Goal: Transaction & Acquisition: Purchase product/service

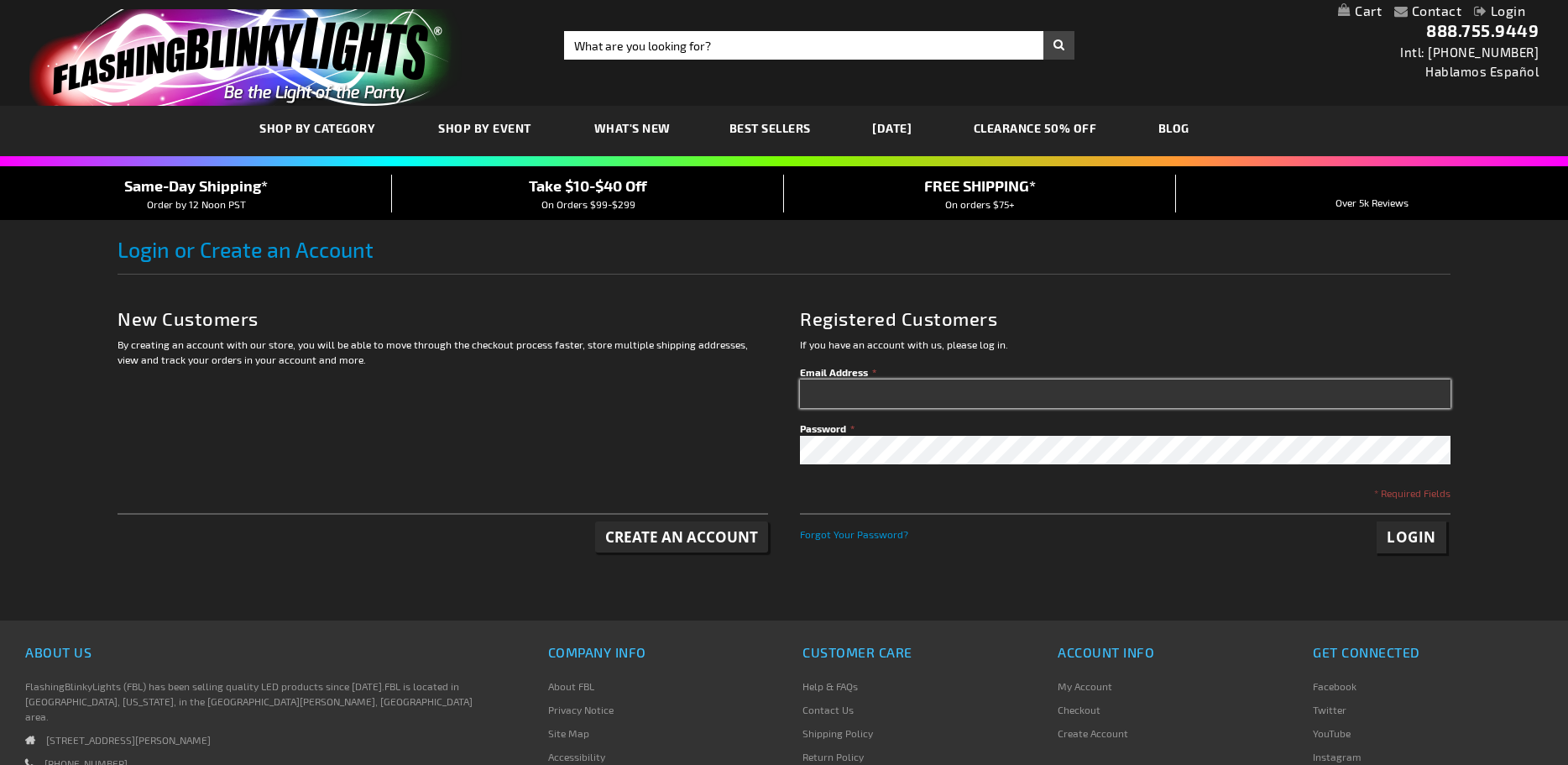
type input "[PERSON_NAME][EMAIL_ADDRESS][DOMAIN_NAME]"
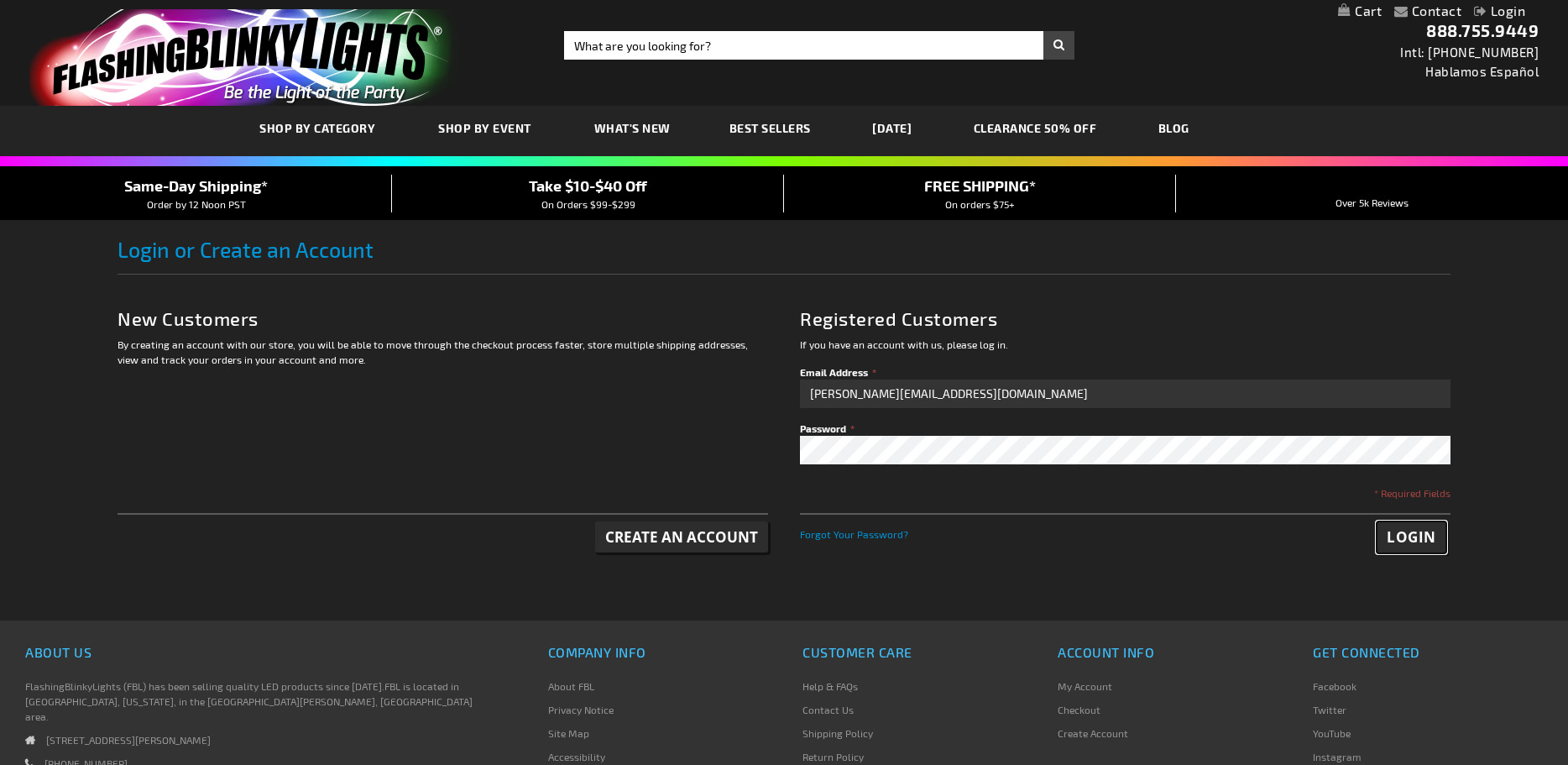
click at [1421, 547] on span "Login" at bounding box center [1412, 536] width 50 height 19
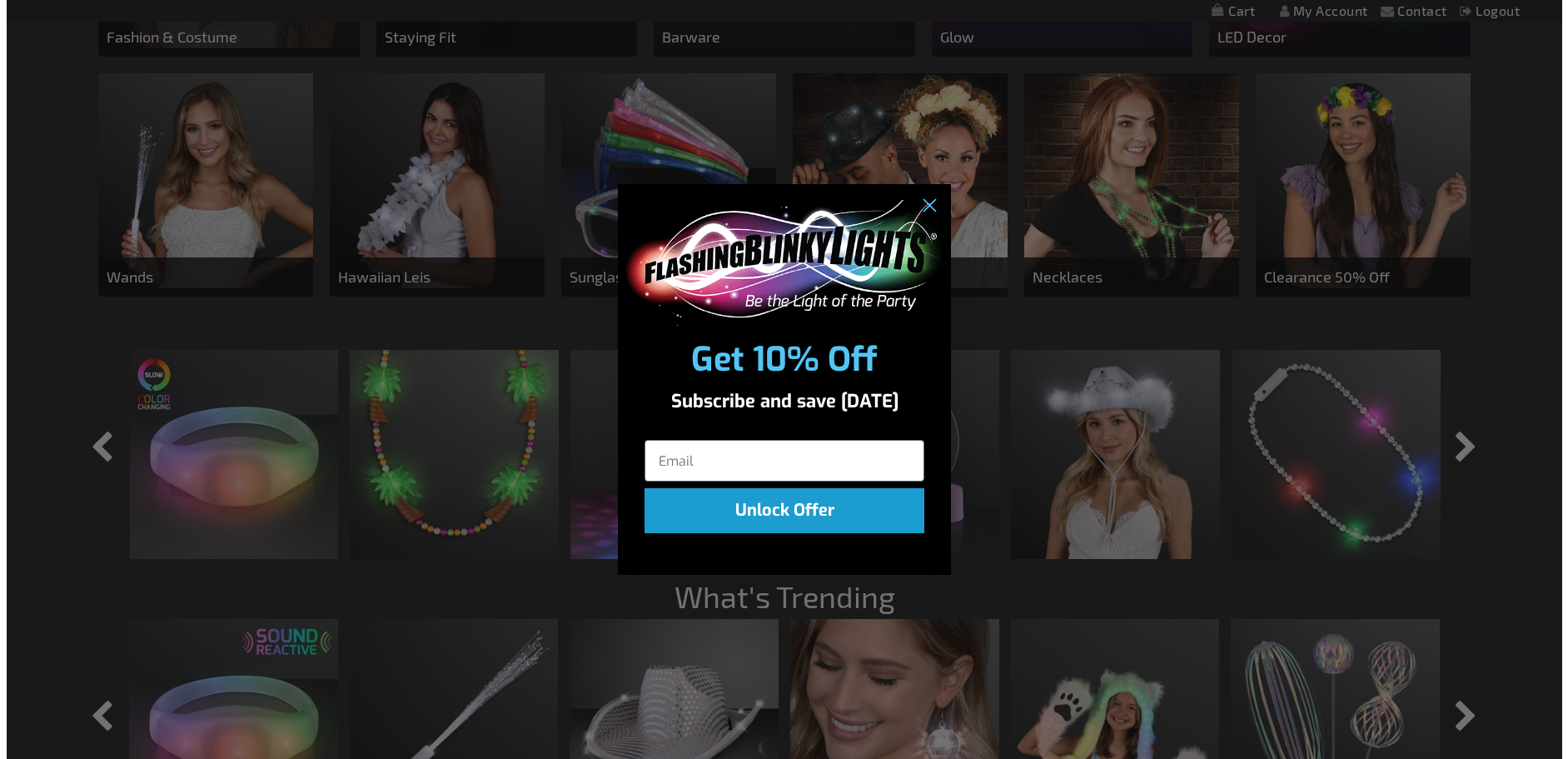
scroll to position [1218, 0]
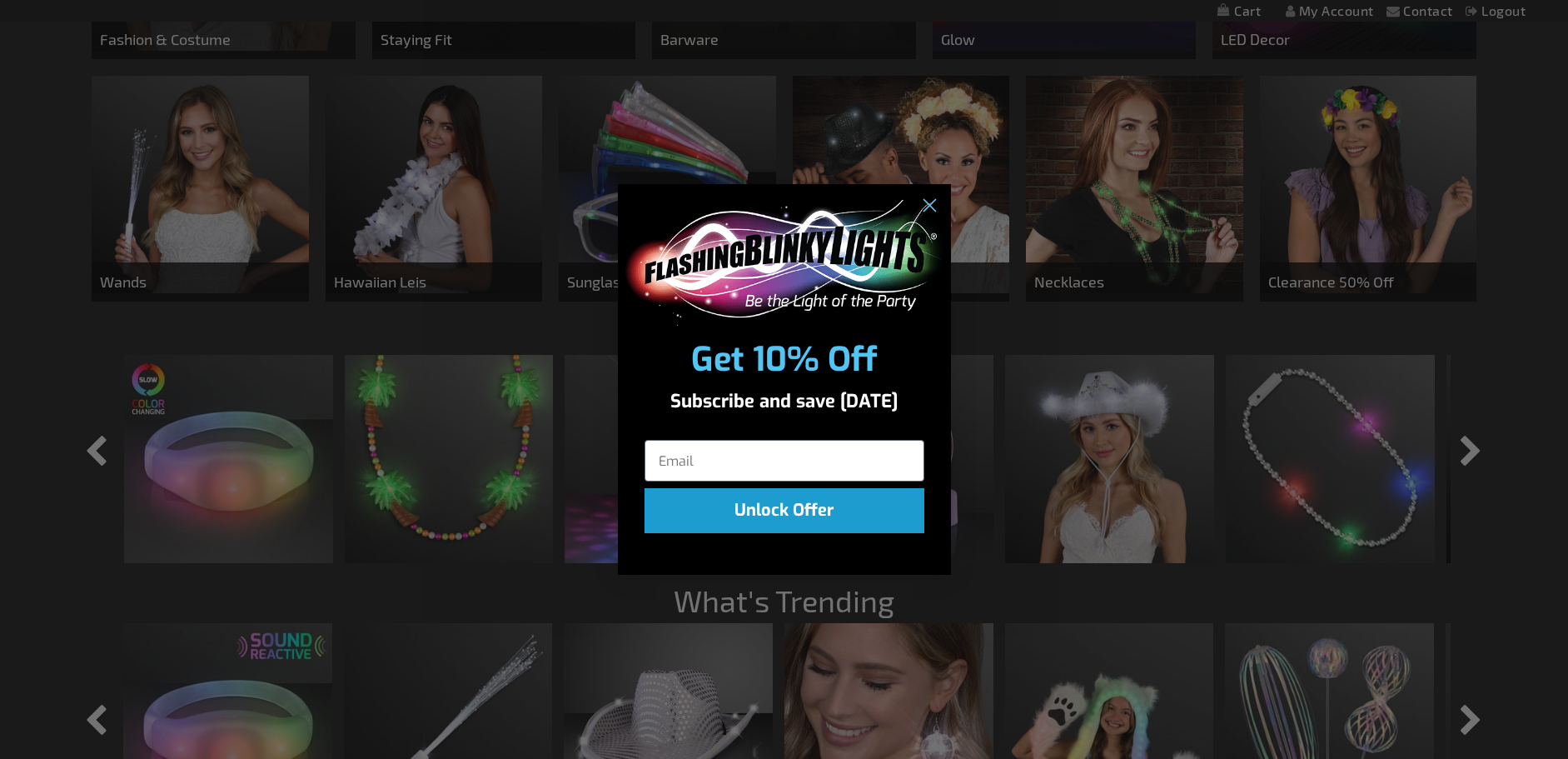
drag, startPoint x: 1558, startPoint y: 100, endPoint x: 1586, endPoint y: 70, distance: 41.0
click at [924, 207] on circle "Close dialog" at bounding box center [928, 206] width 27 height 27
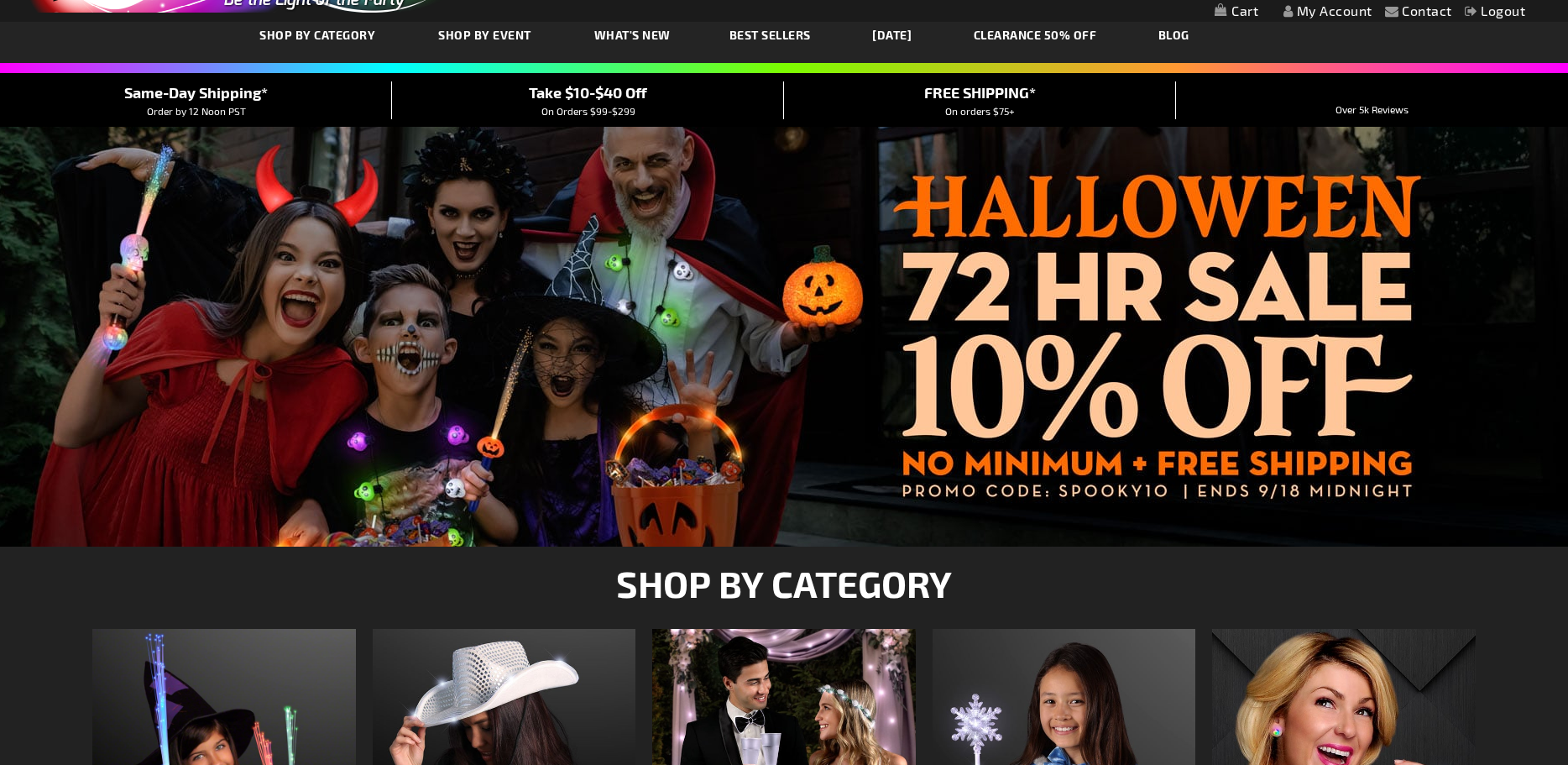
scroll to position [65, 0]
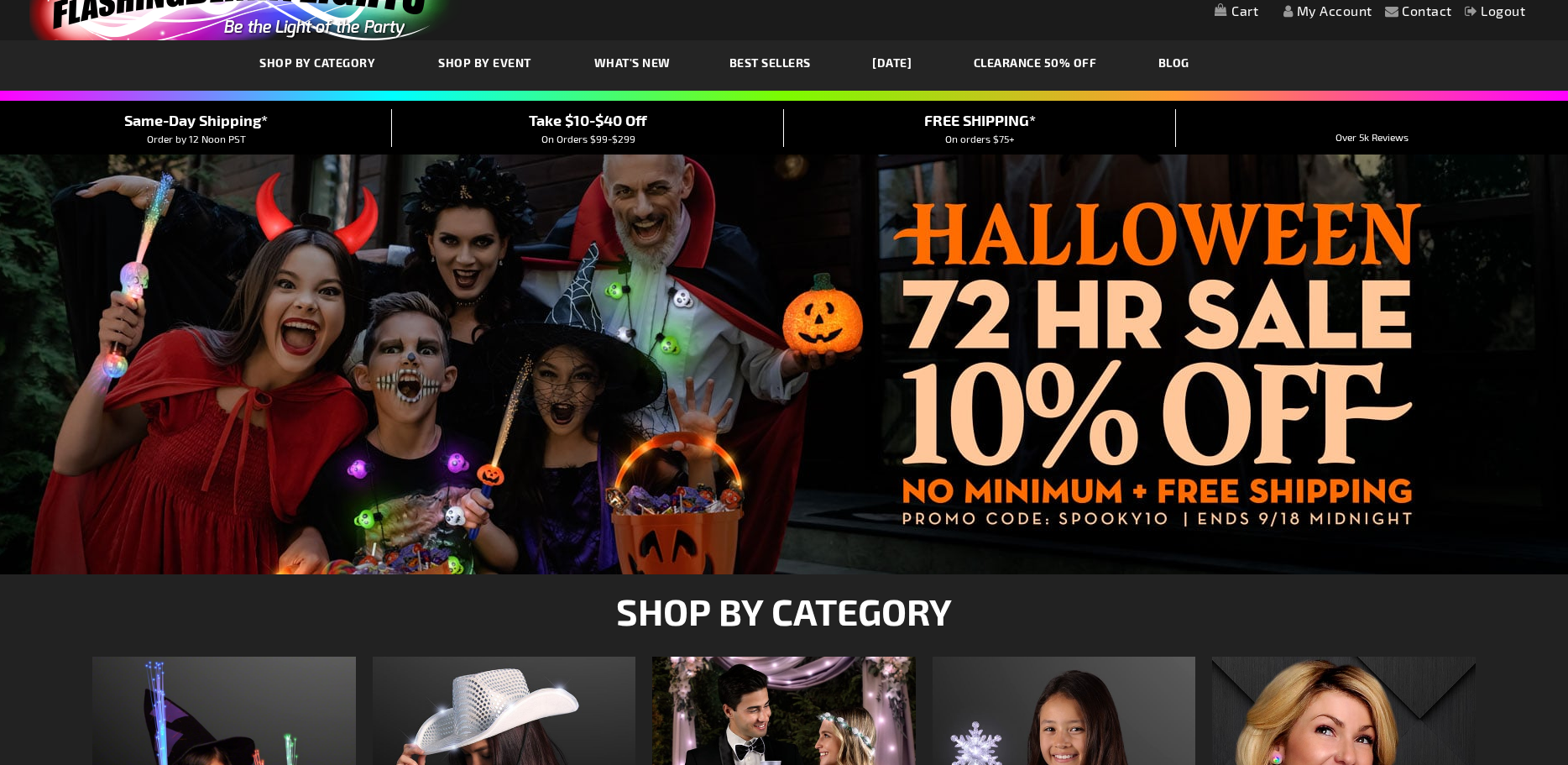
click at [1074, 308] on div at bounding box center [784, 364] width 1568 height 419
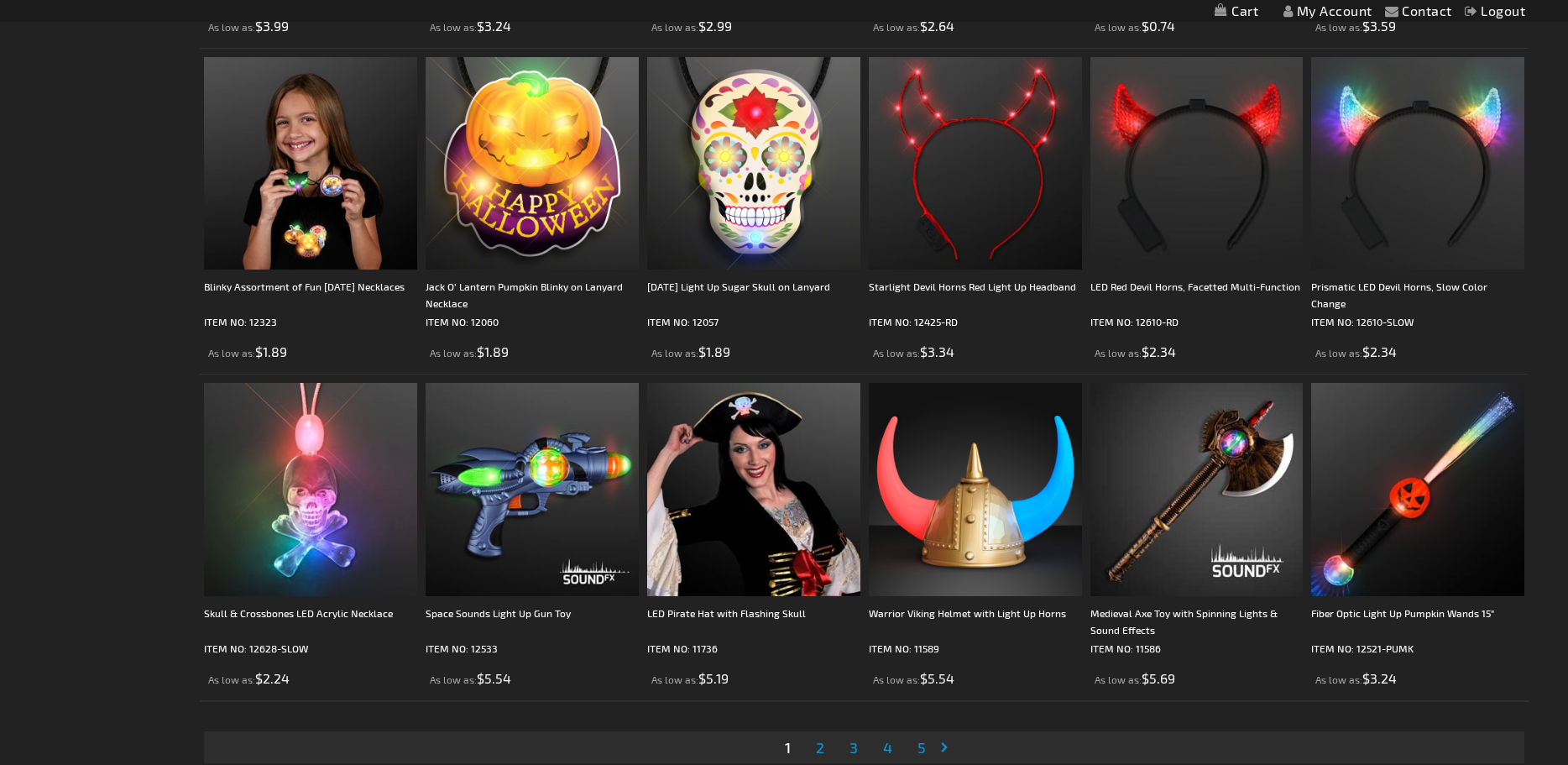
scroll to position [3166, 0]
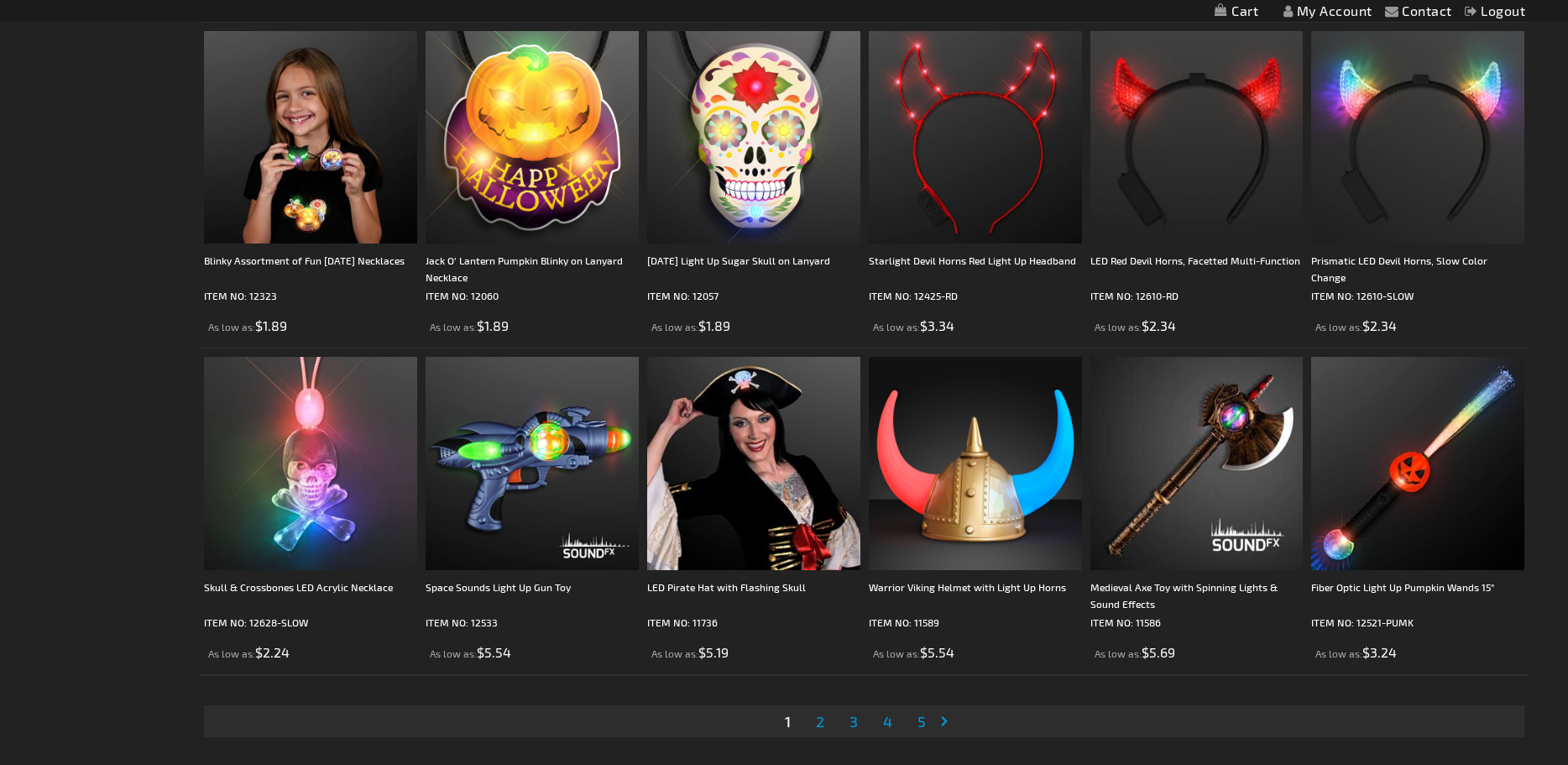
drag, startPoint x: 1578, startPoint y: 94, endPoint x: 1599, endPoint y: 614, distance: 520.4
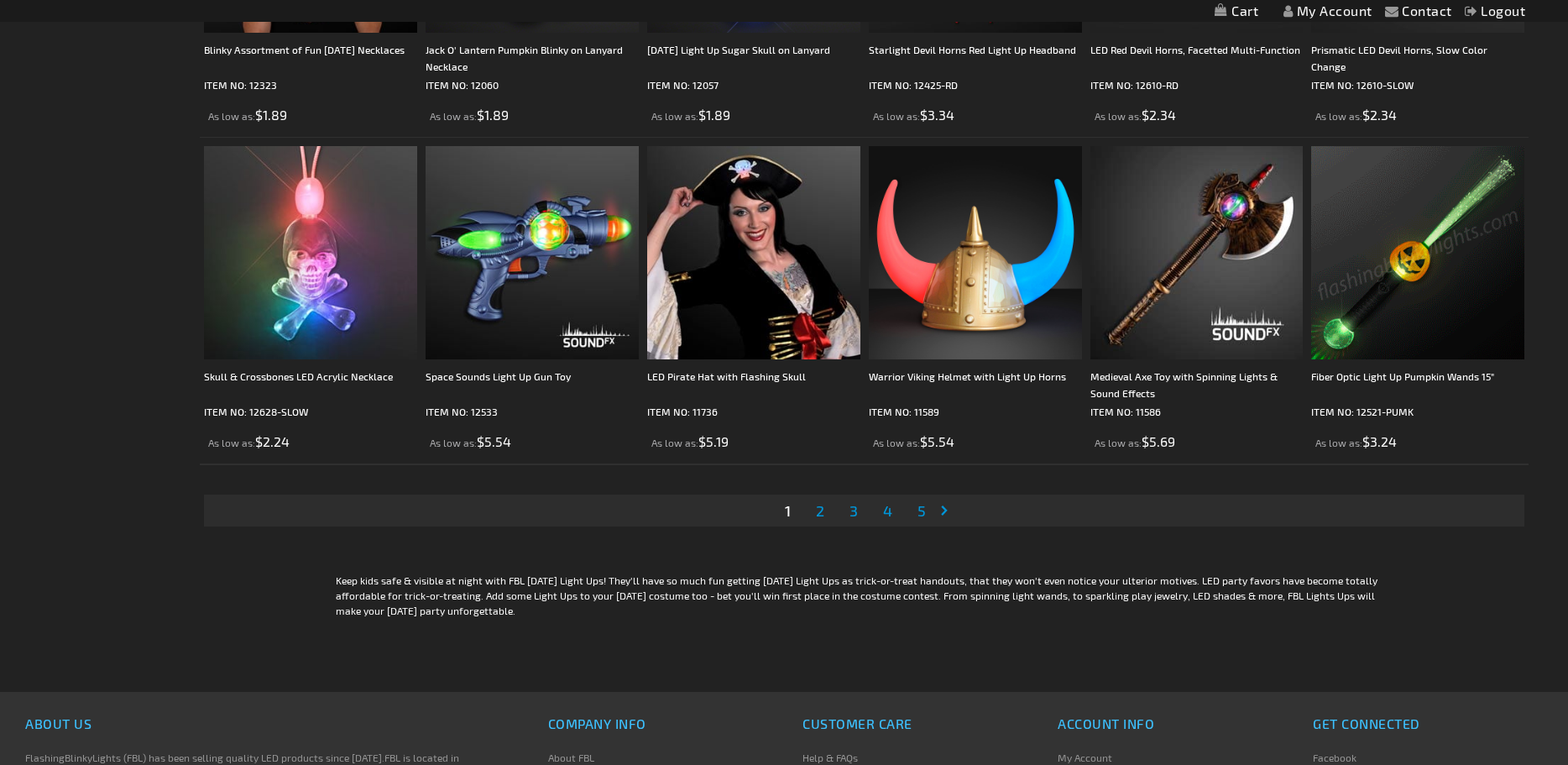
scroll to position [3403, 0]
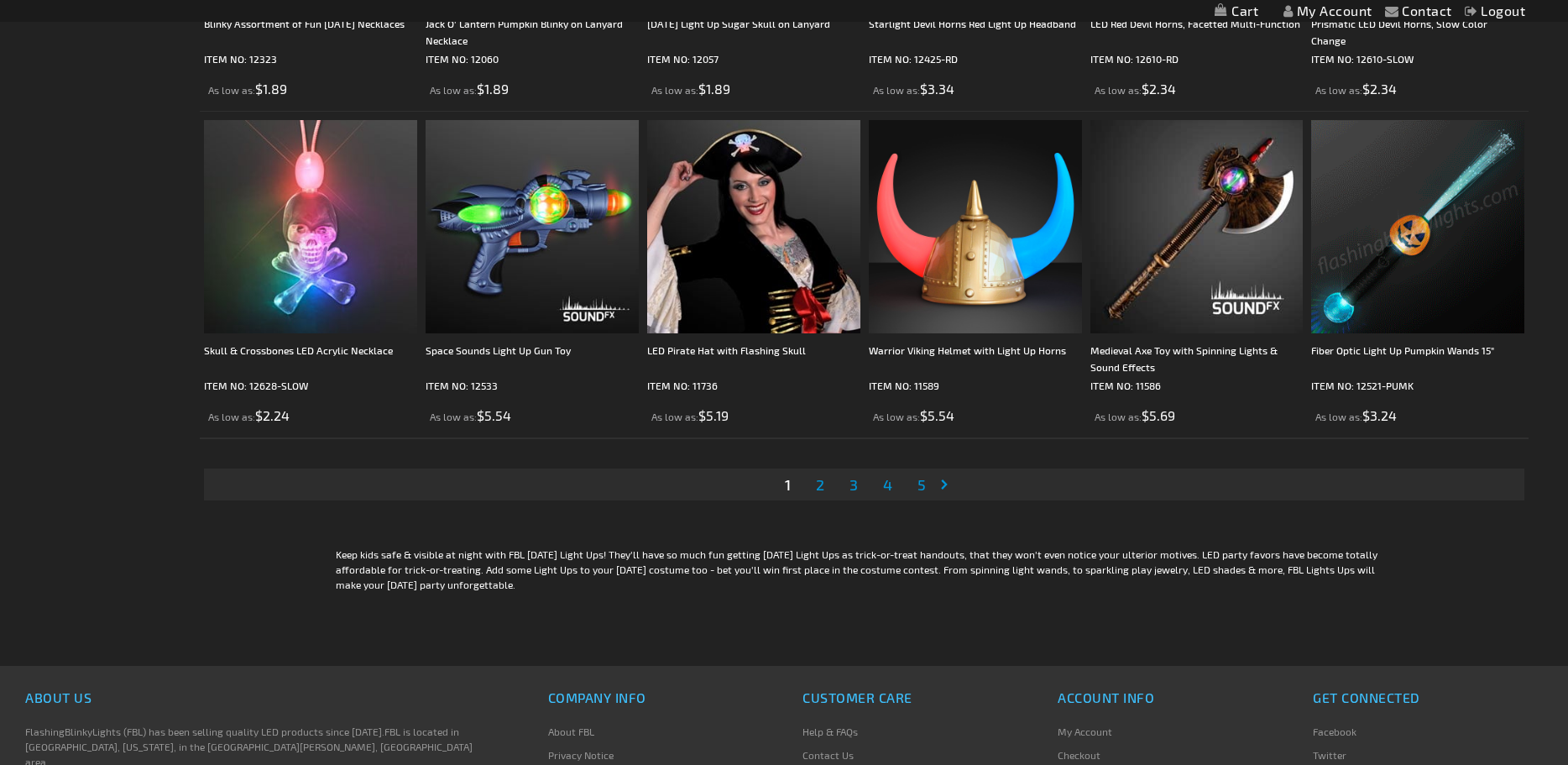
click at [817, 494] on span "2" at bounding box center [819, 485] width 8 height 18
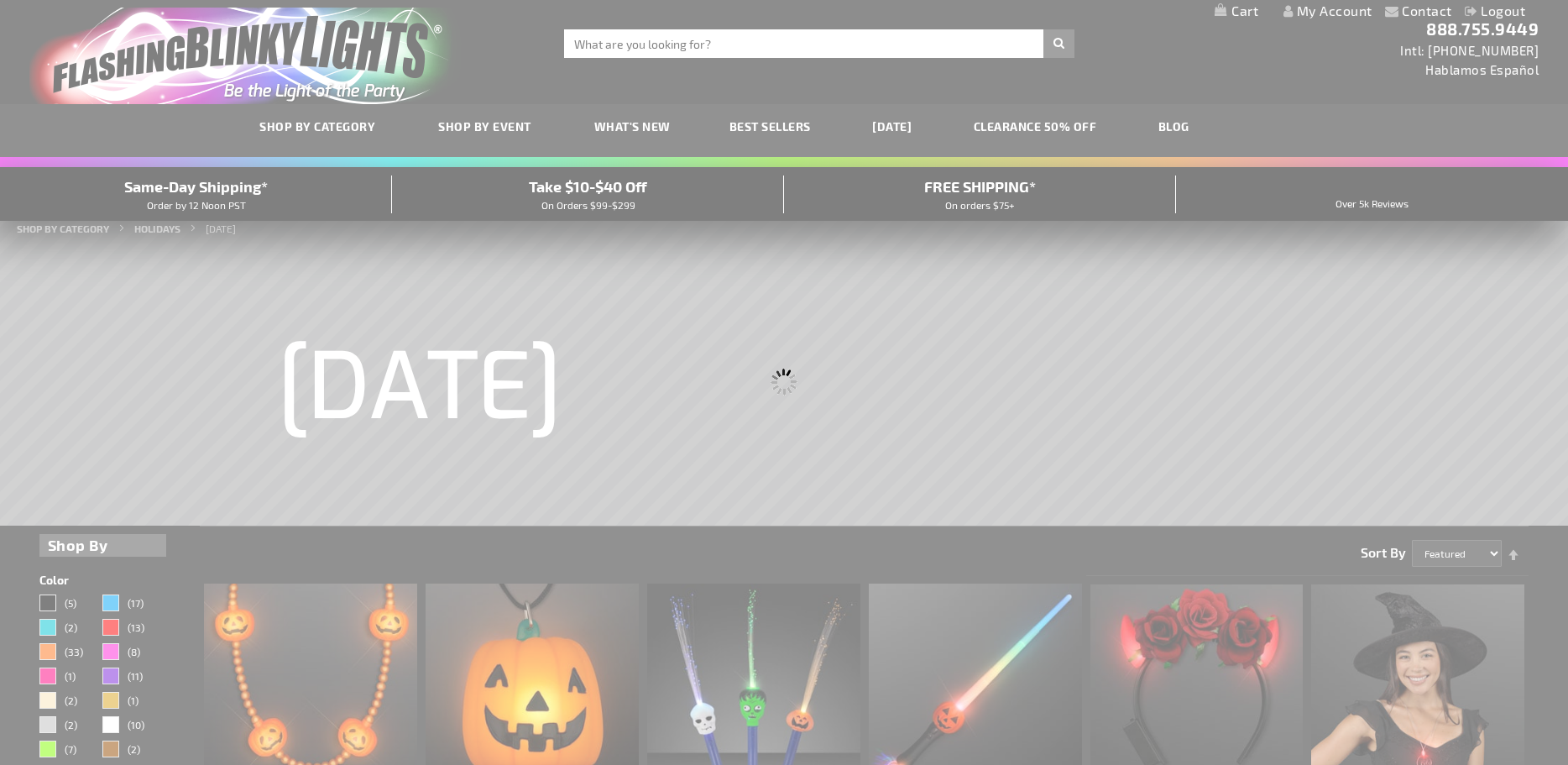
scroll to position [0, 0]
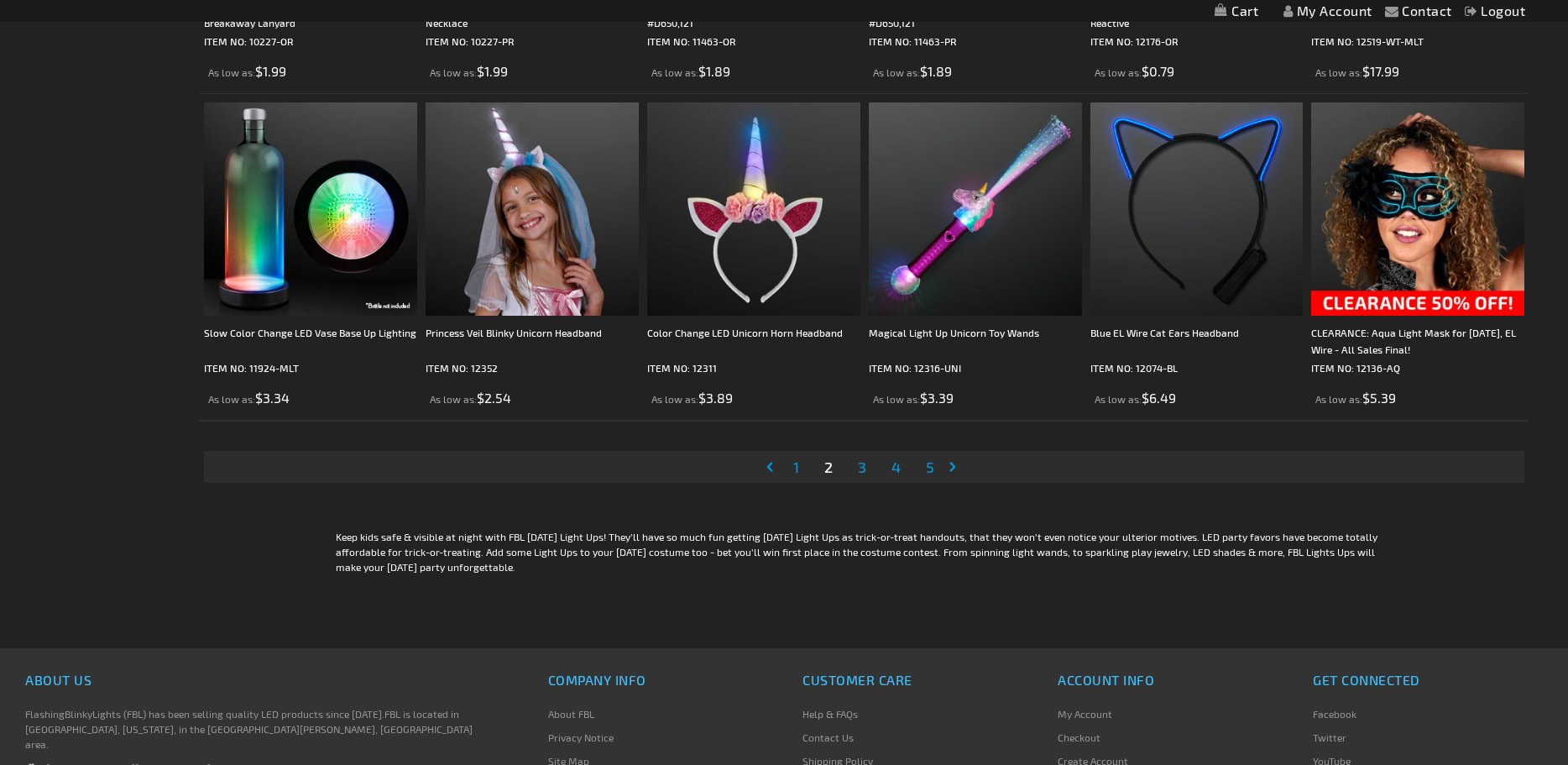
scroll to position [3472, 0]
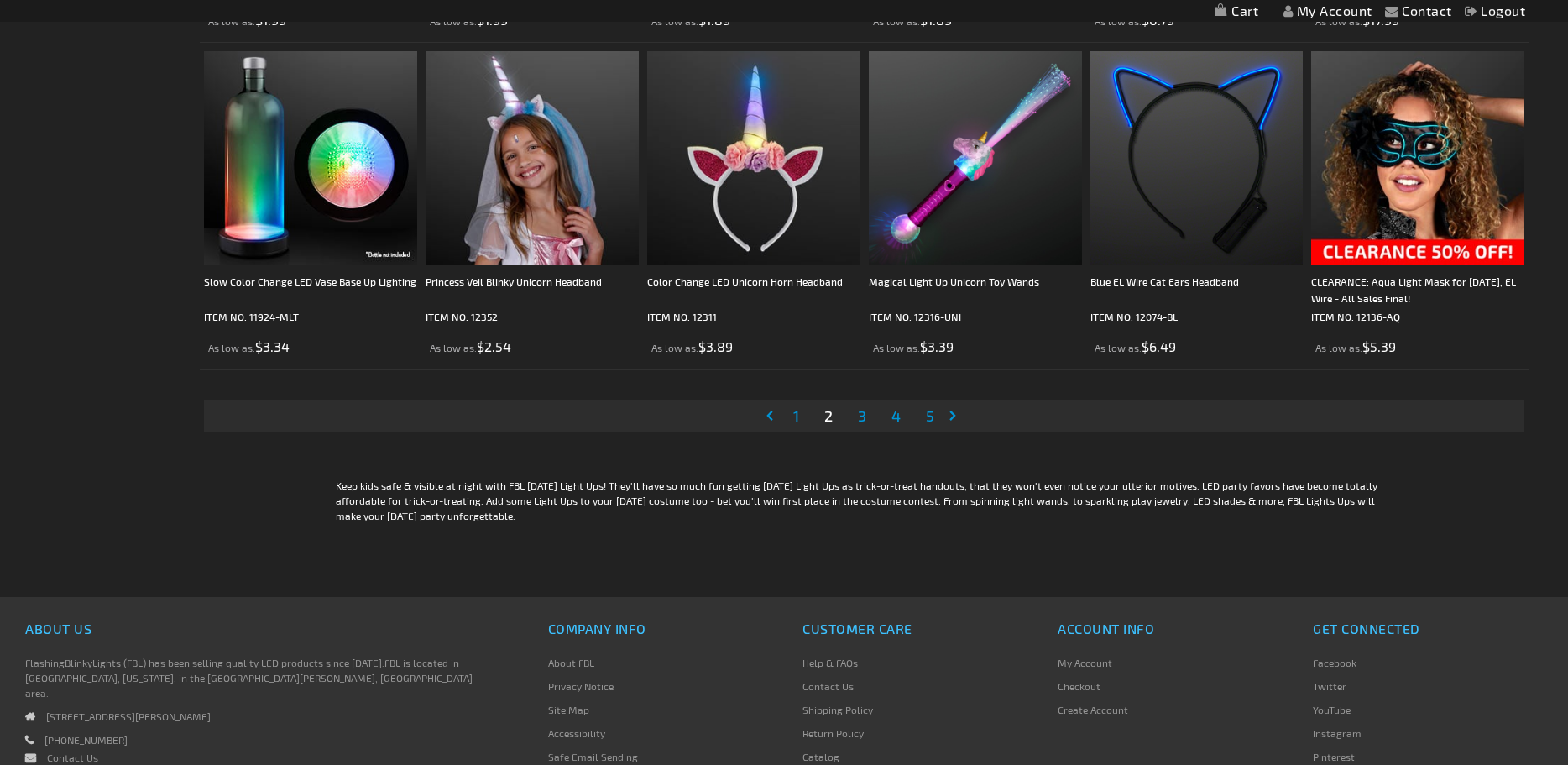
click at [865, 425] on span "3" at bounding box center [862, 416] width 8 height 18
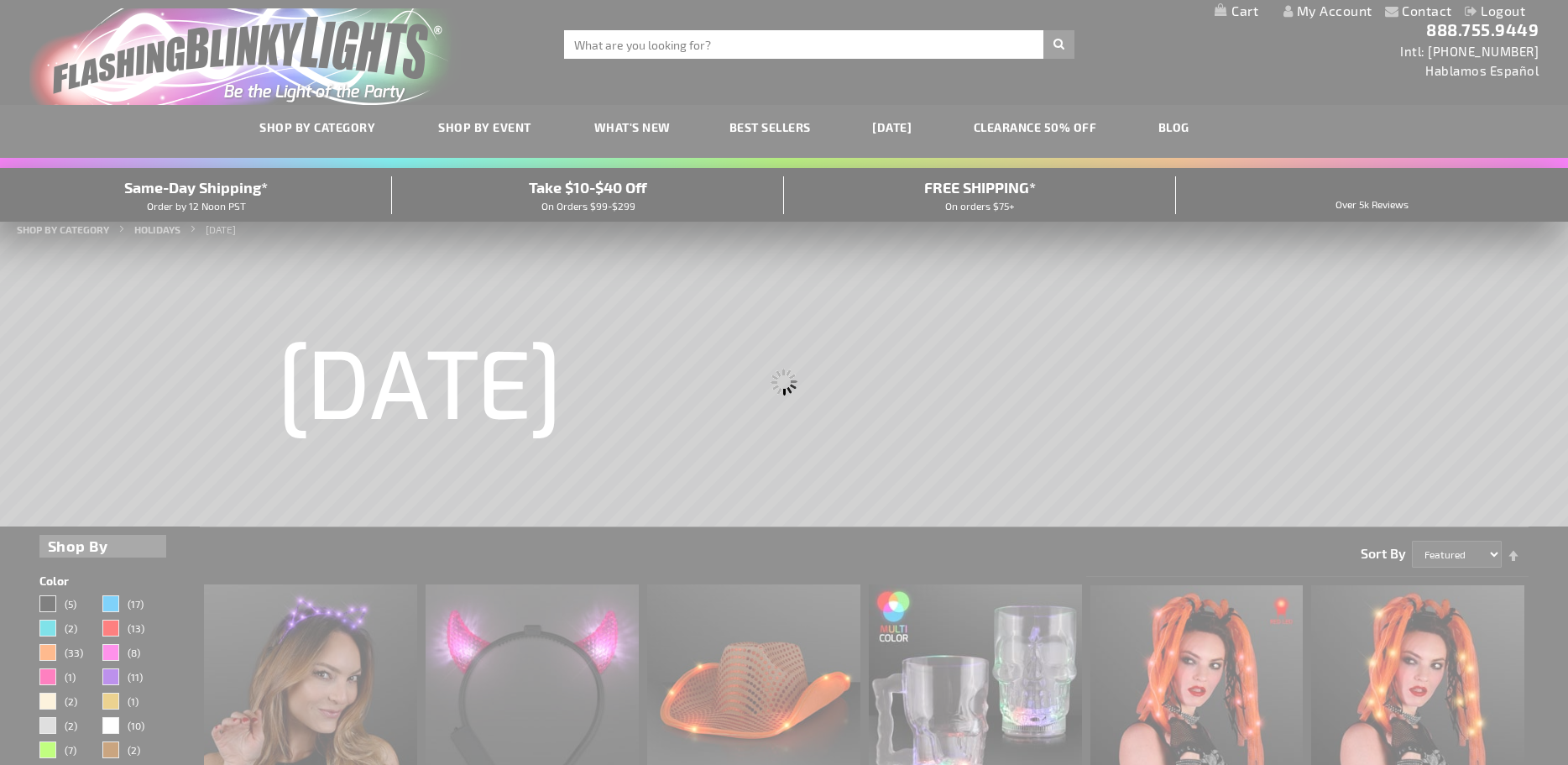
scroll to position [0, 0]
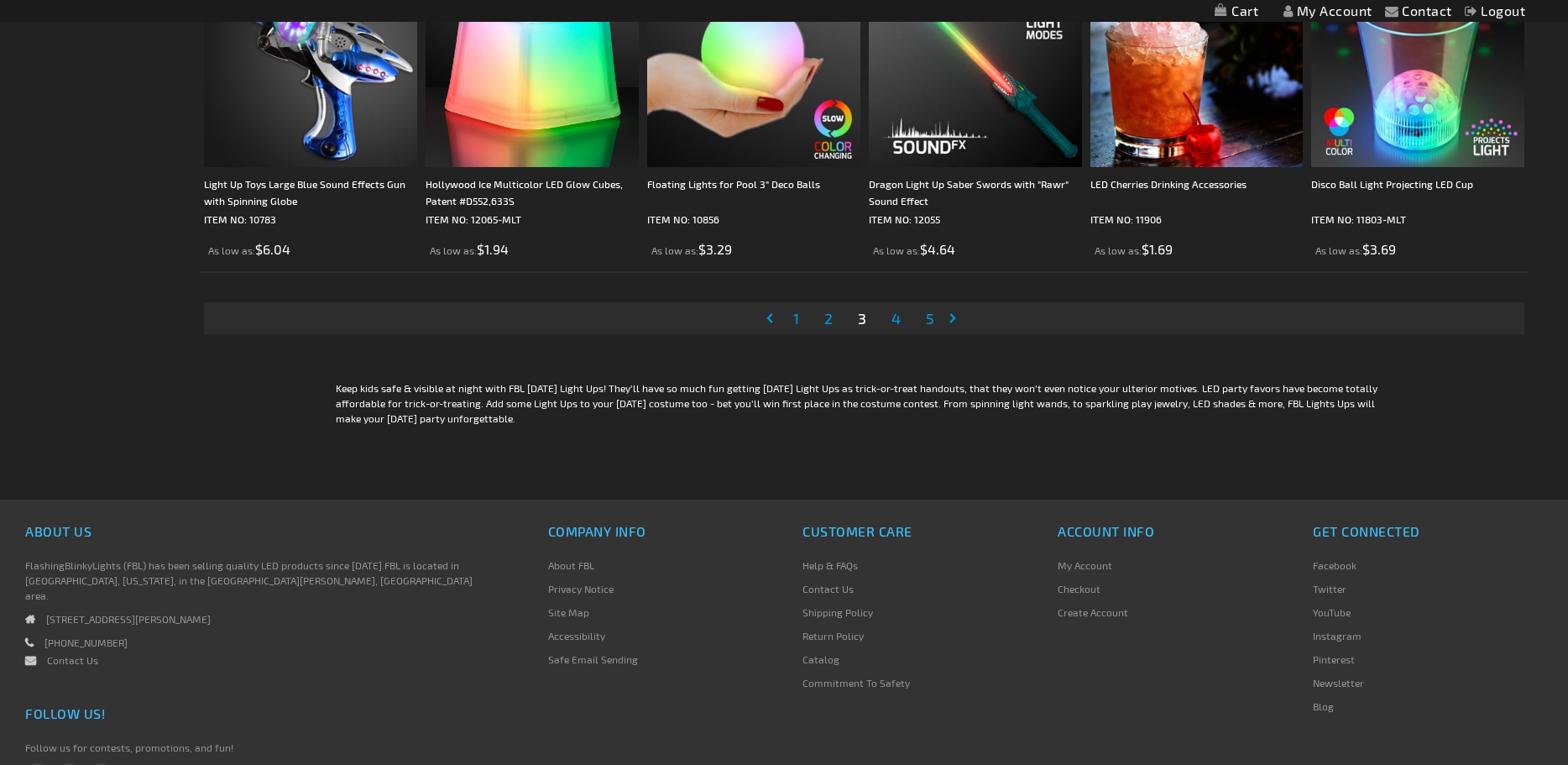
scroll to position [3621, 0]
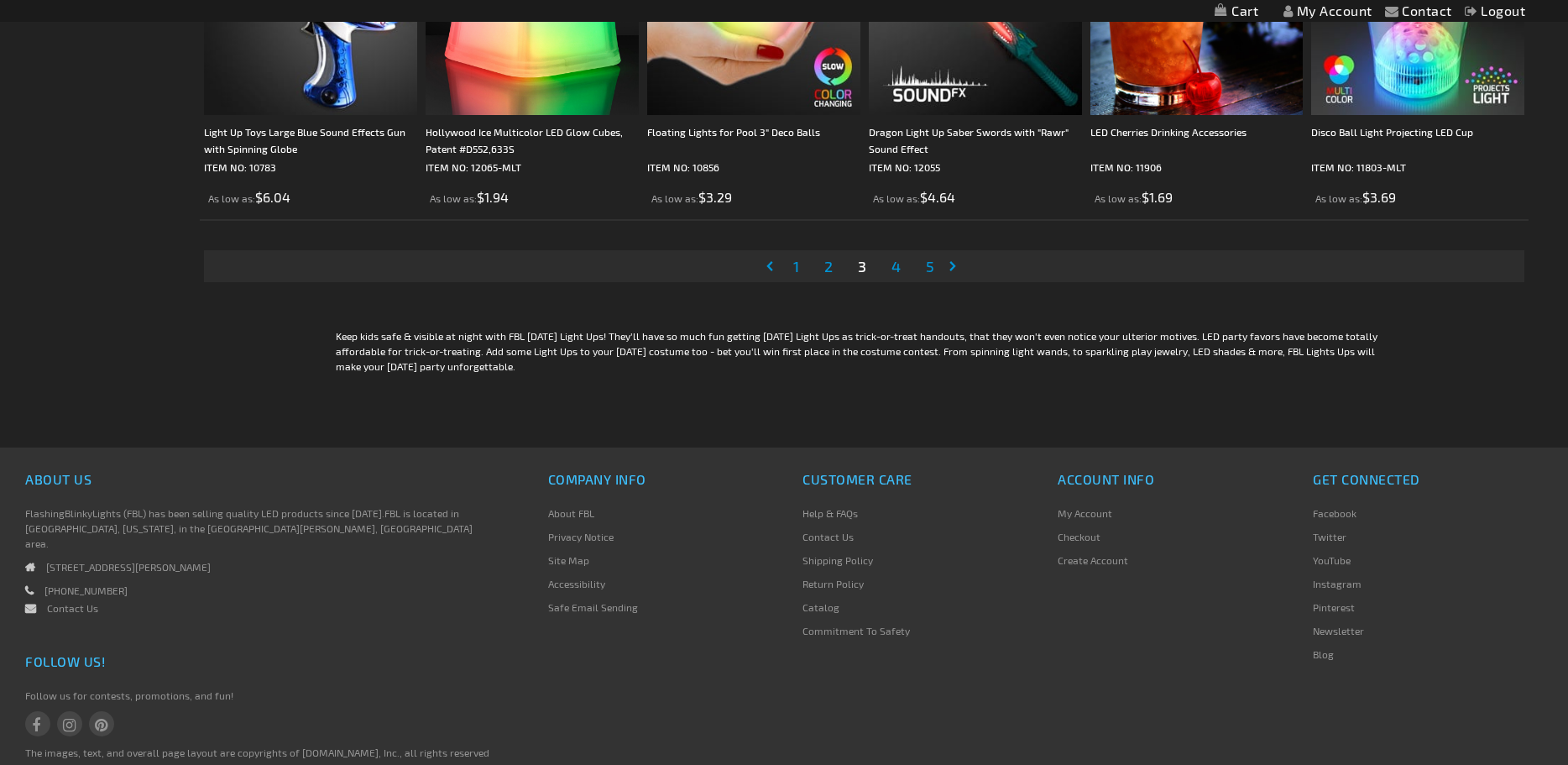
click at [894, 276] on span "4" at bounding box center [896, 266] width 9 height 18
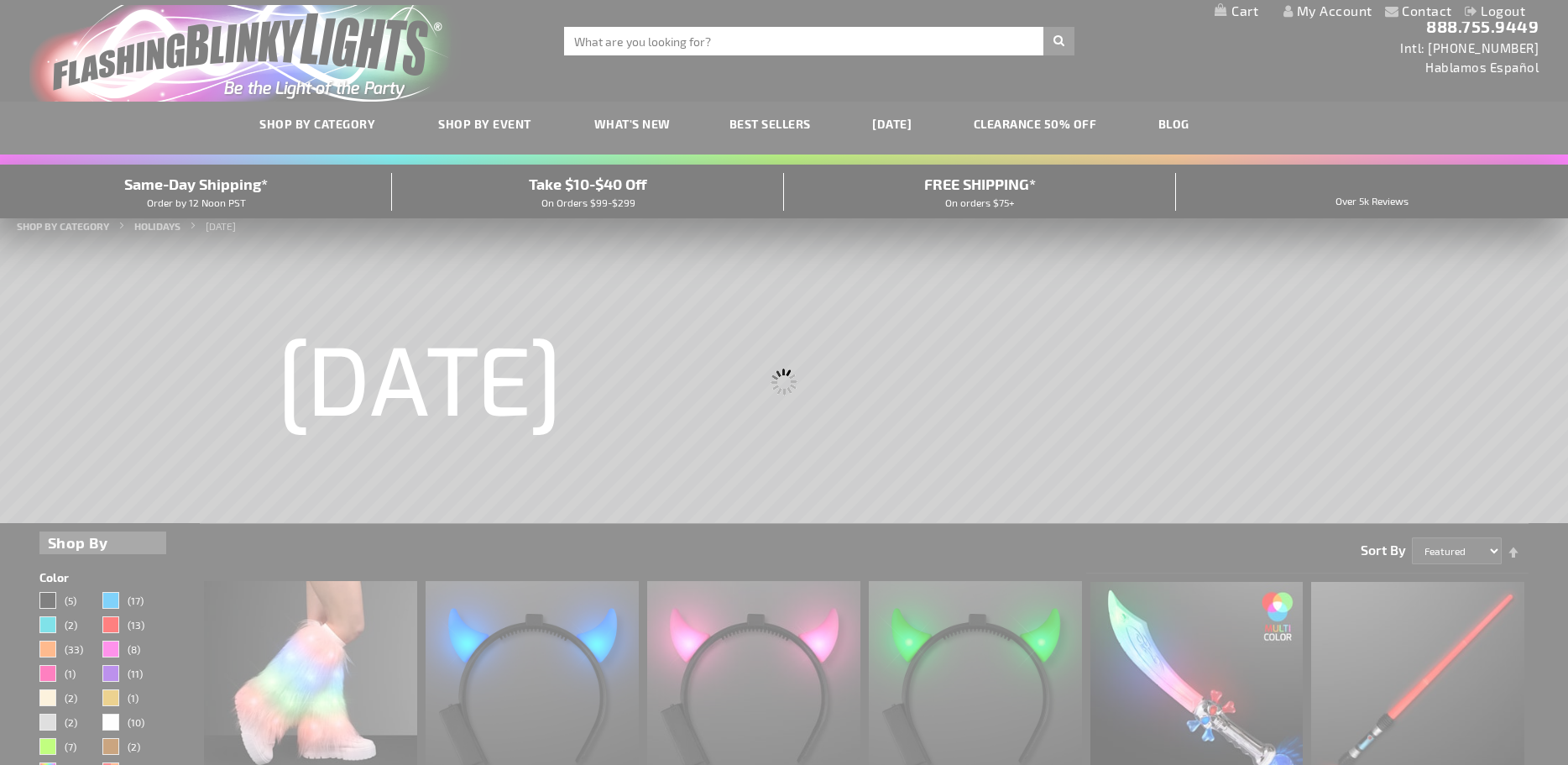
scroll to position [0, 0]
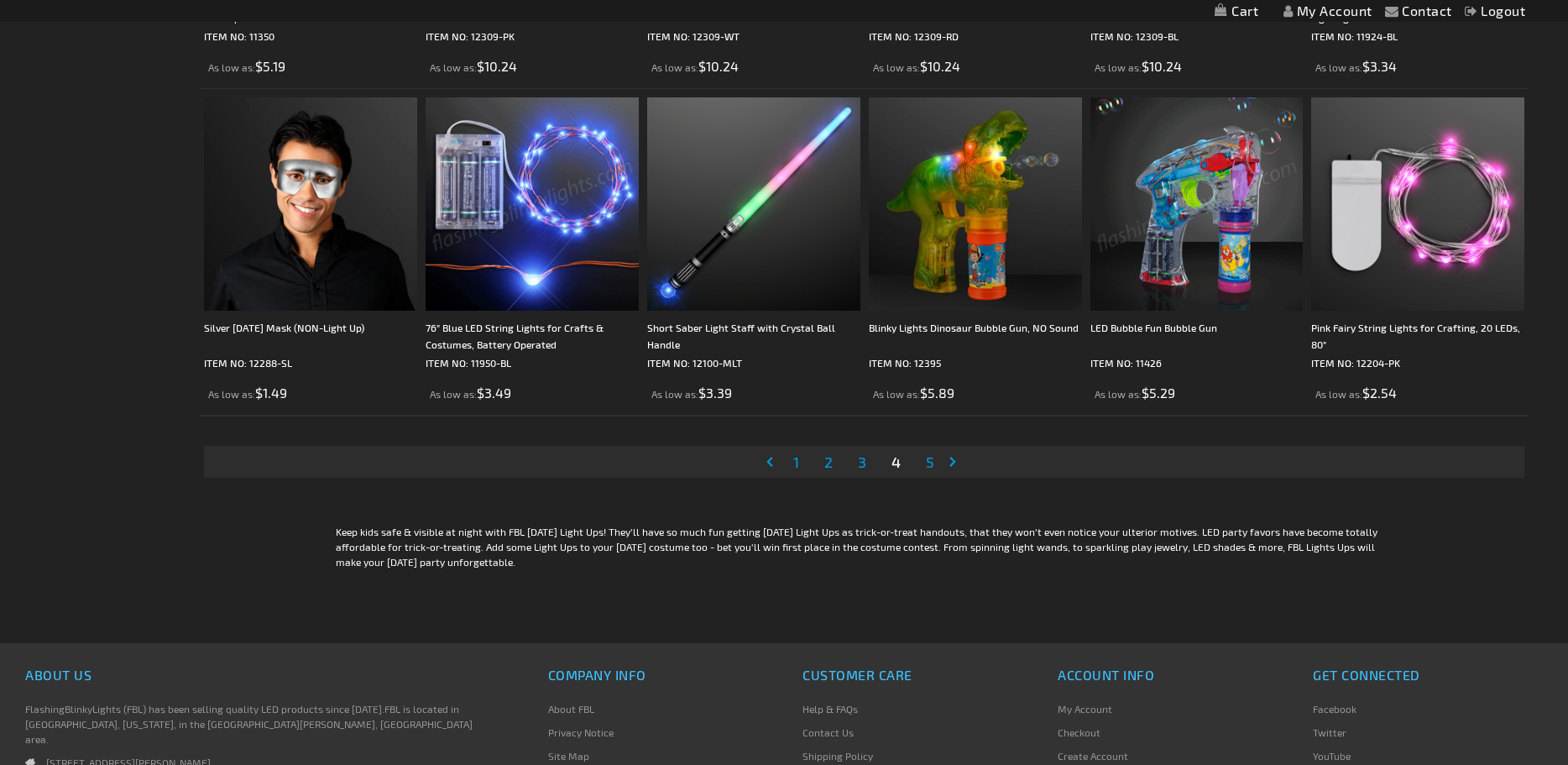
scroll to position [3554, 0]
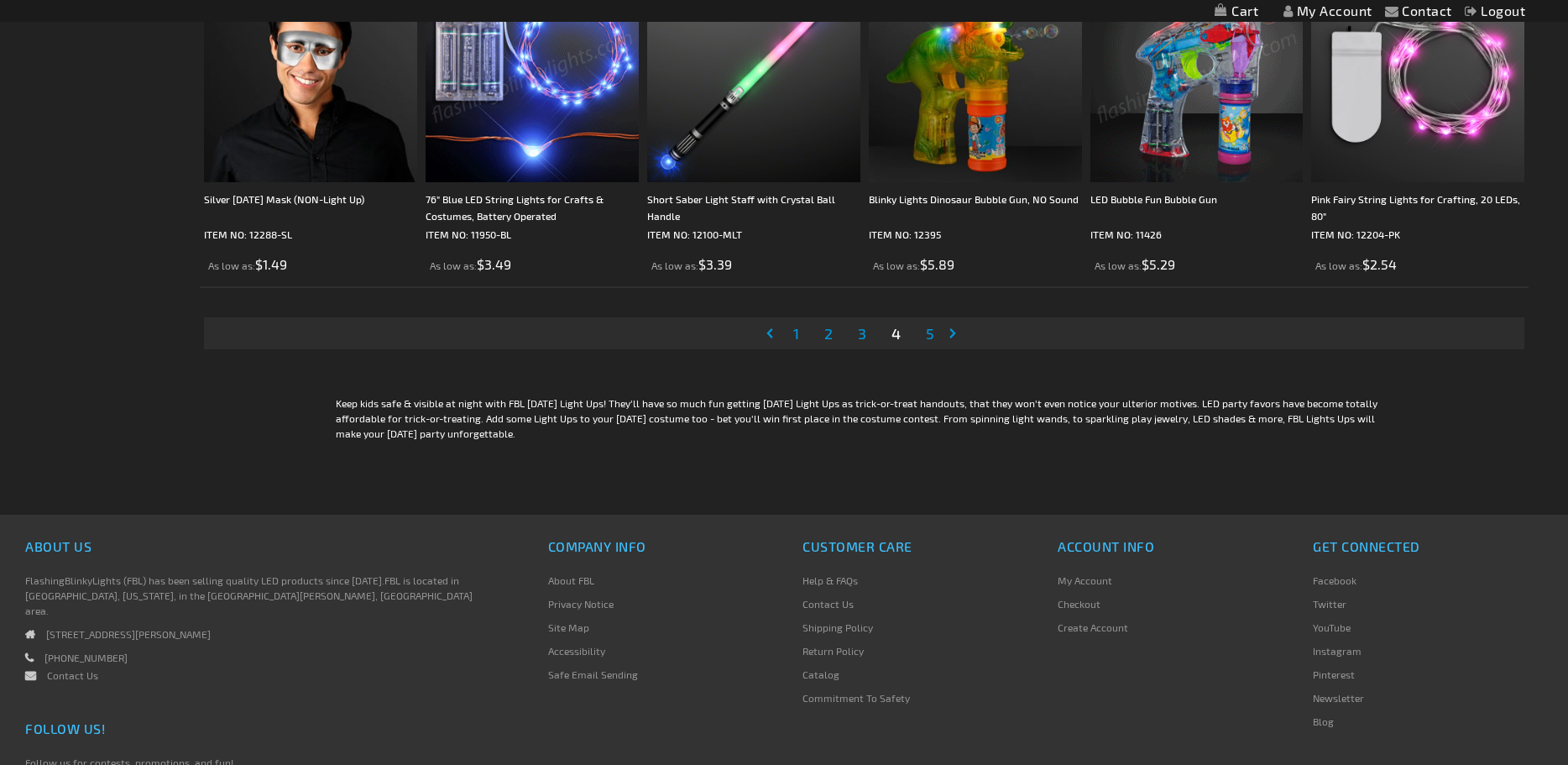
click at [926, 343] on span "5" at bounding box center [930, 334] width 8 height 18
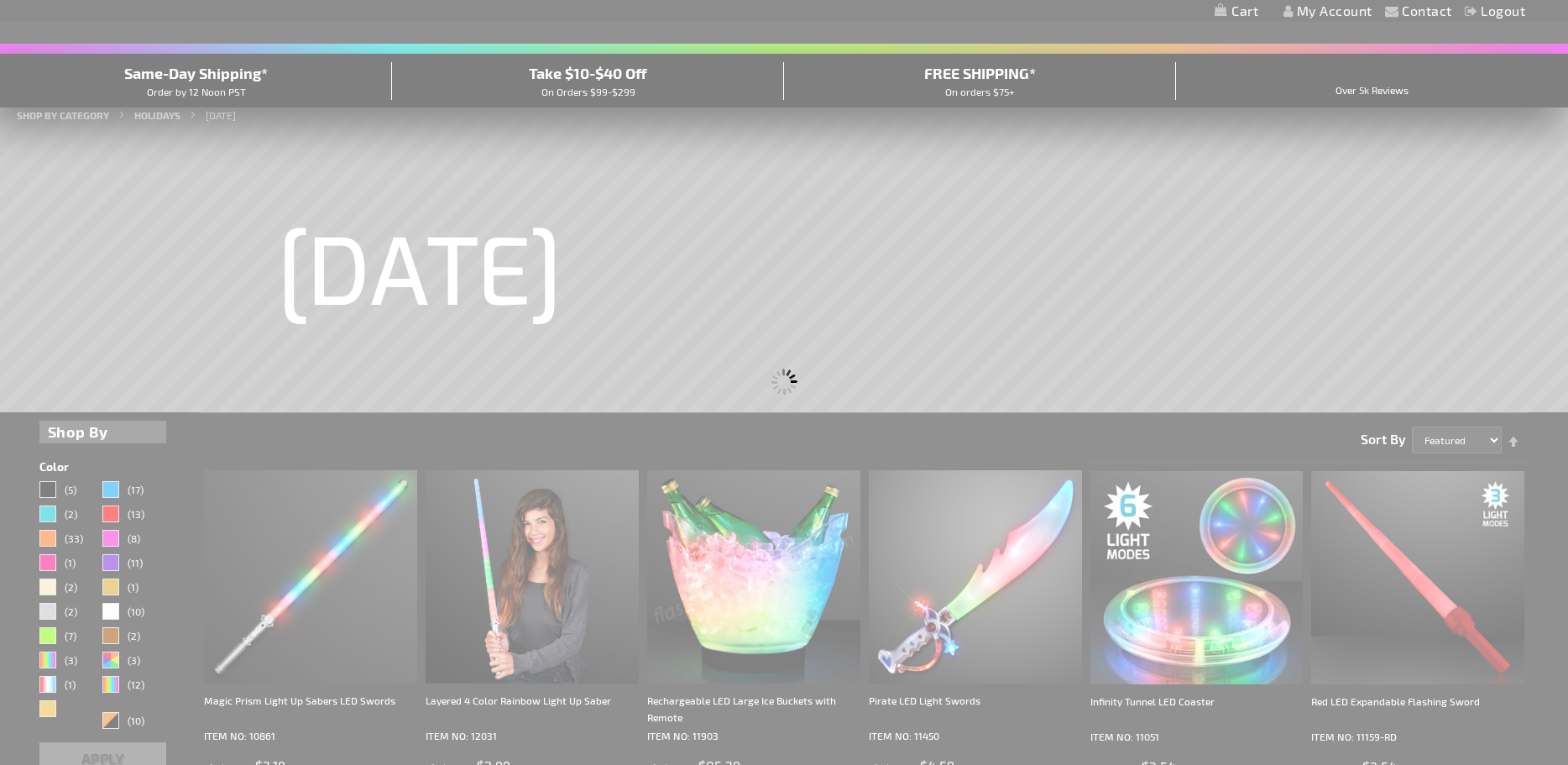
scroll to position [40, 0]
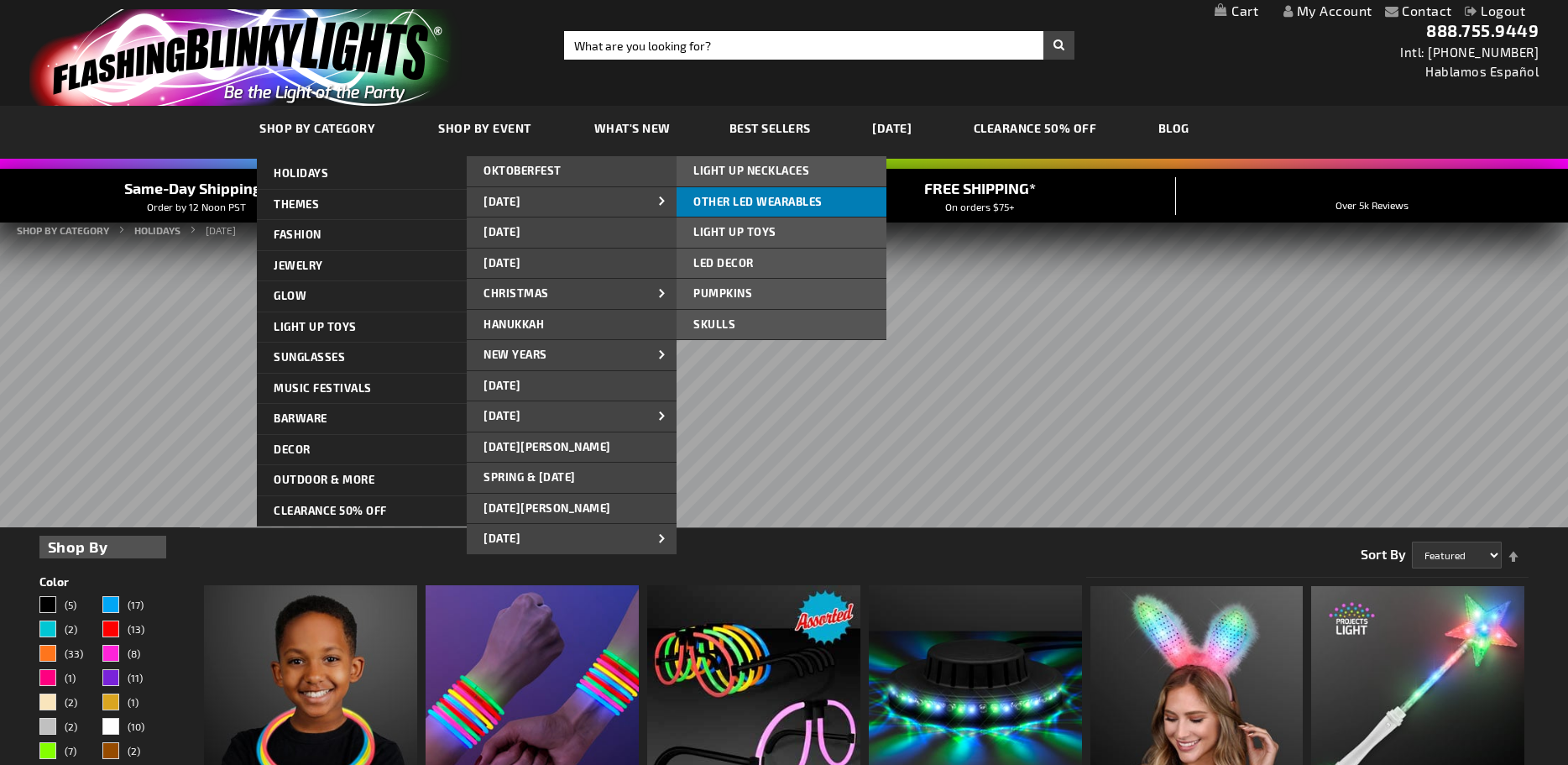
click at [801, 206] on span "OTHER LED WEARABLES" at bounding box center [758, 201] width 129 height 14
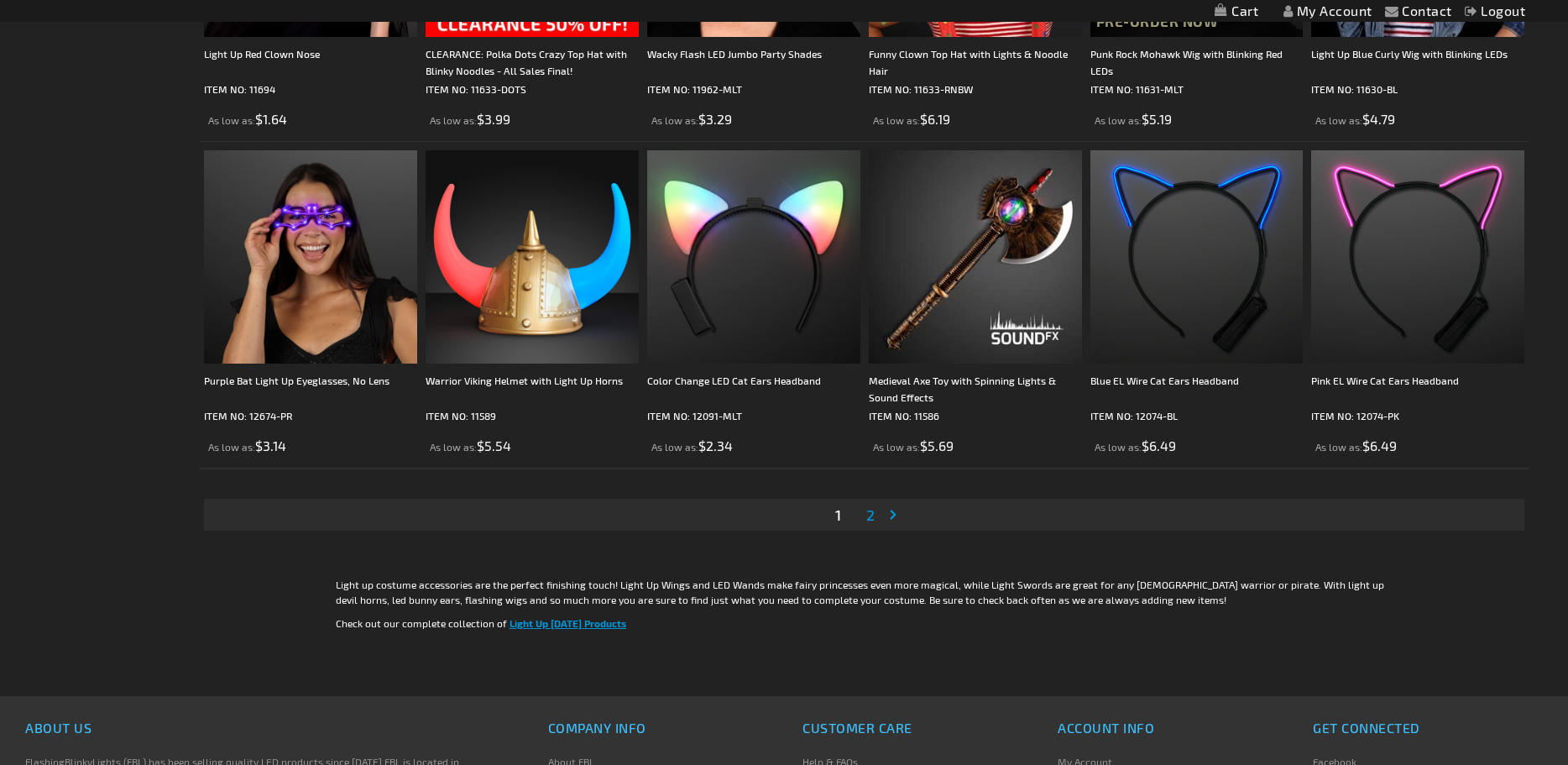
scroll to position [3157, 0]
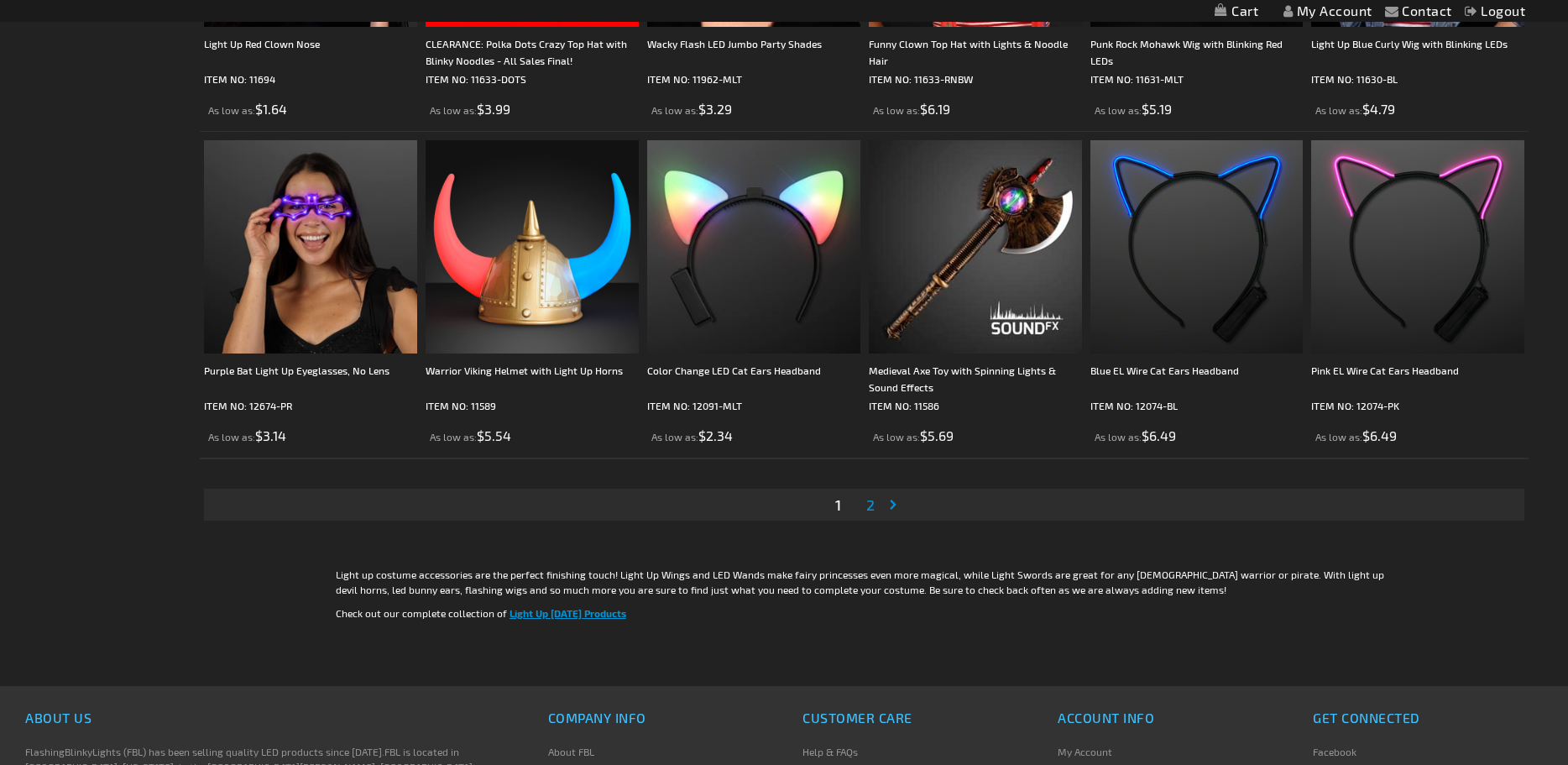
drag, startPoint x: 1574, startPoint y: 42, endPoint x: 1605, endPoint y: 585, distance: 543.9
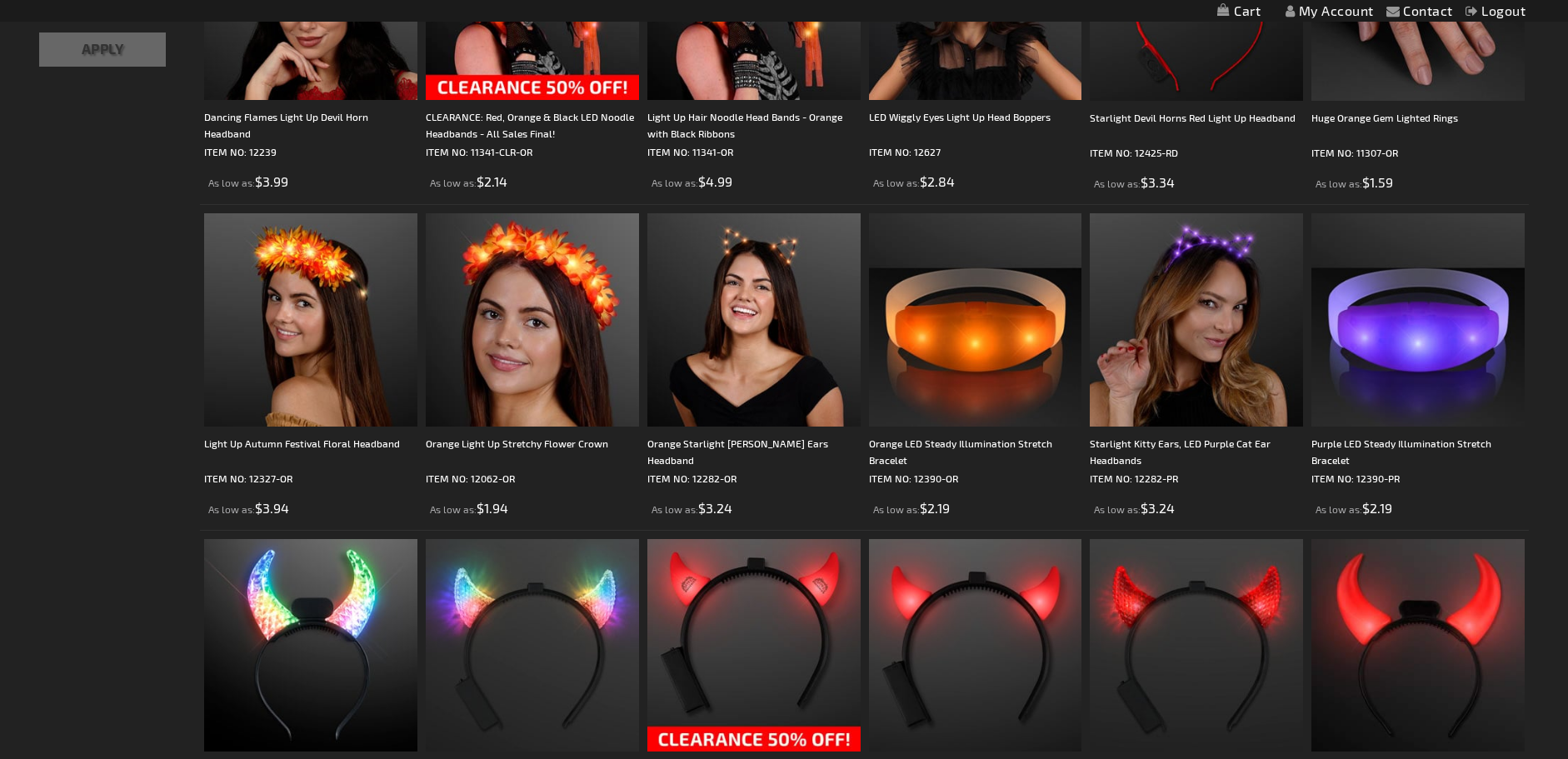
scroll to position [0, 0]
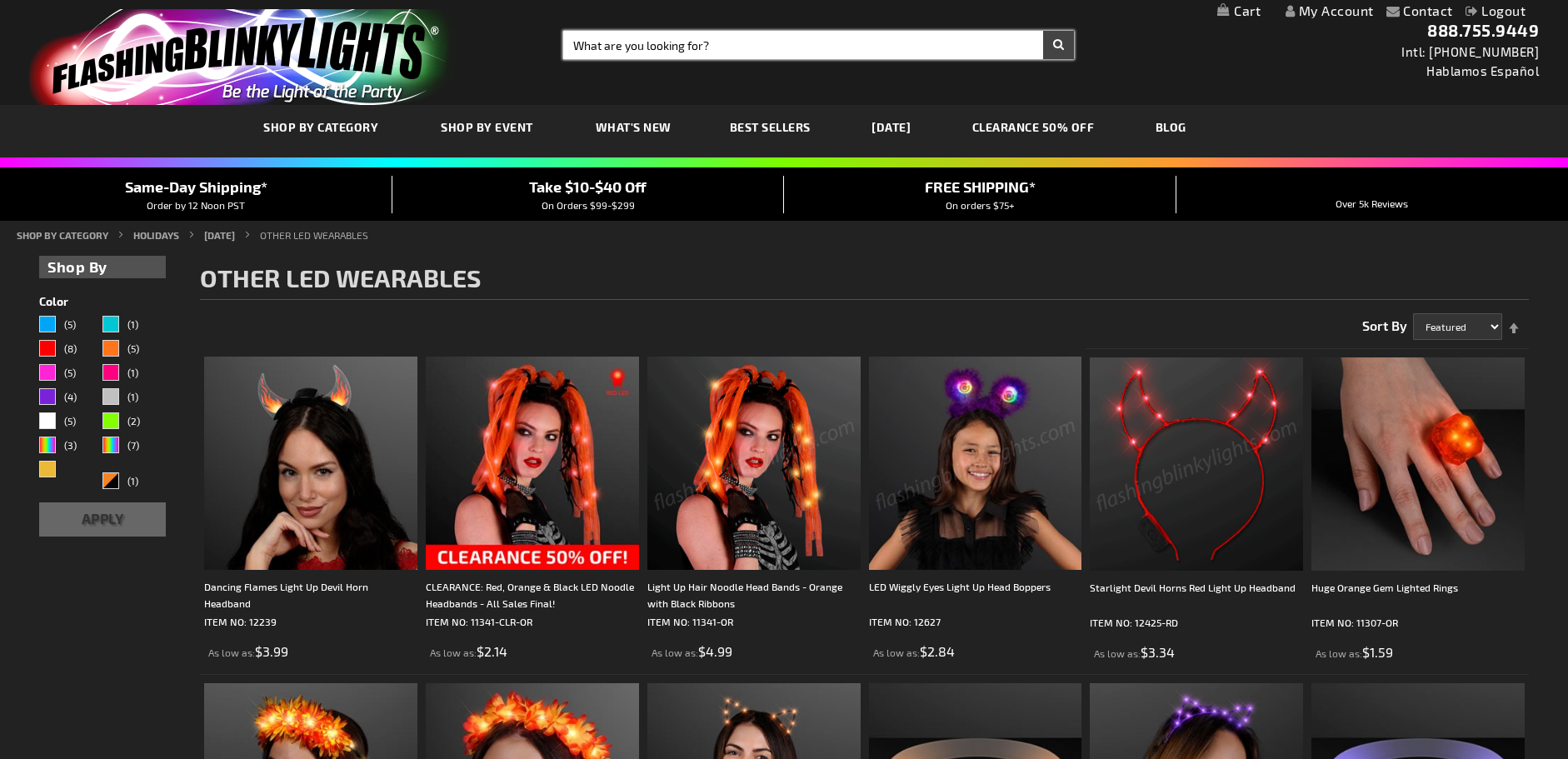
click at [602, 36] on input "Search" at bounding box center [819, 45] width 510 height 28
type input "round blinkie ligts"
click at [1060, 39] on button "Search" at bounding box center [1058, 45] width 31 height 28
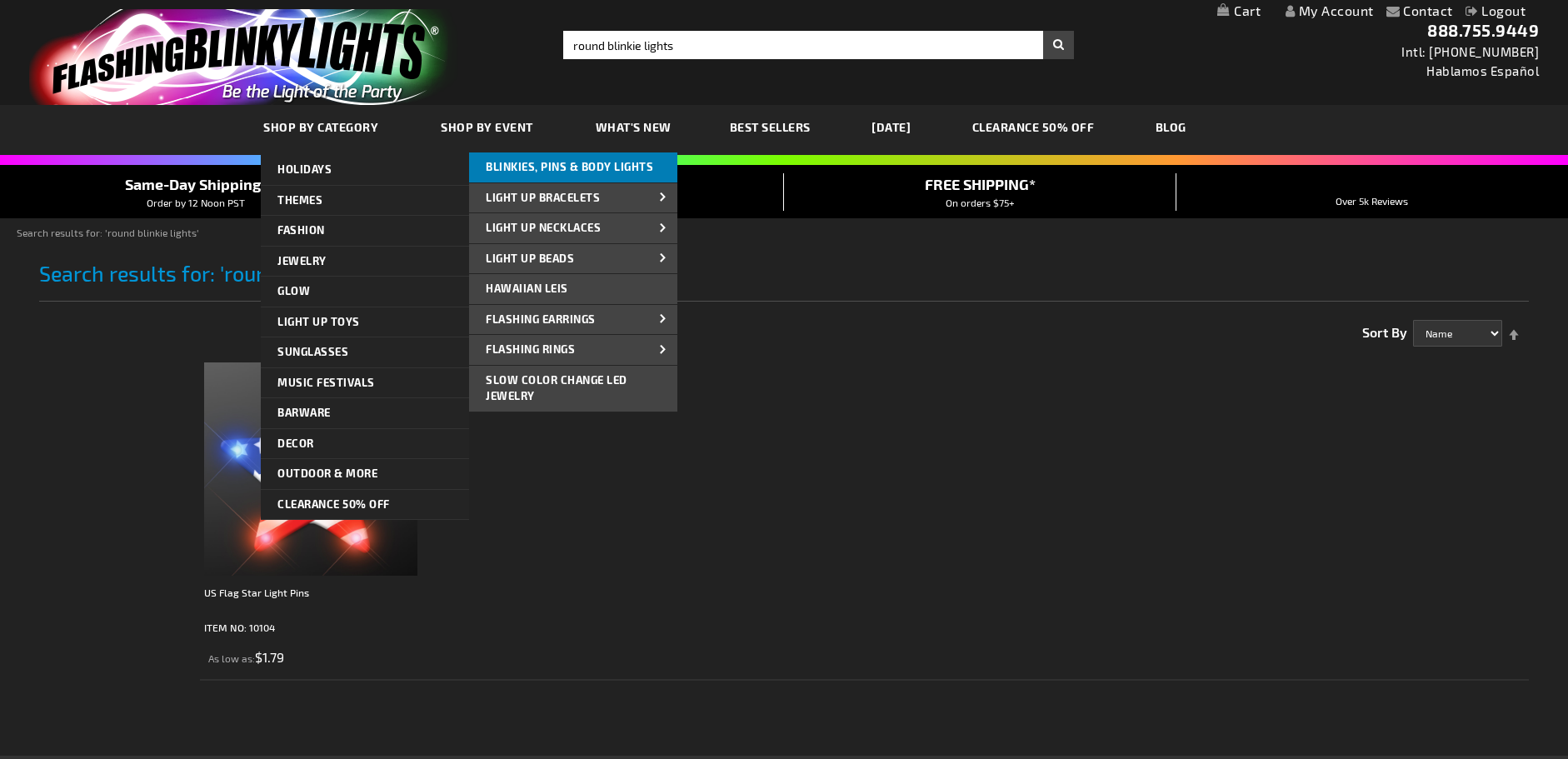
click at [538, 163] on span "Blinkies, Pins & Body Lights" at bounding box center [569, 166] width 167 height 14
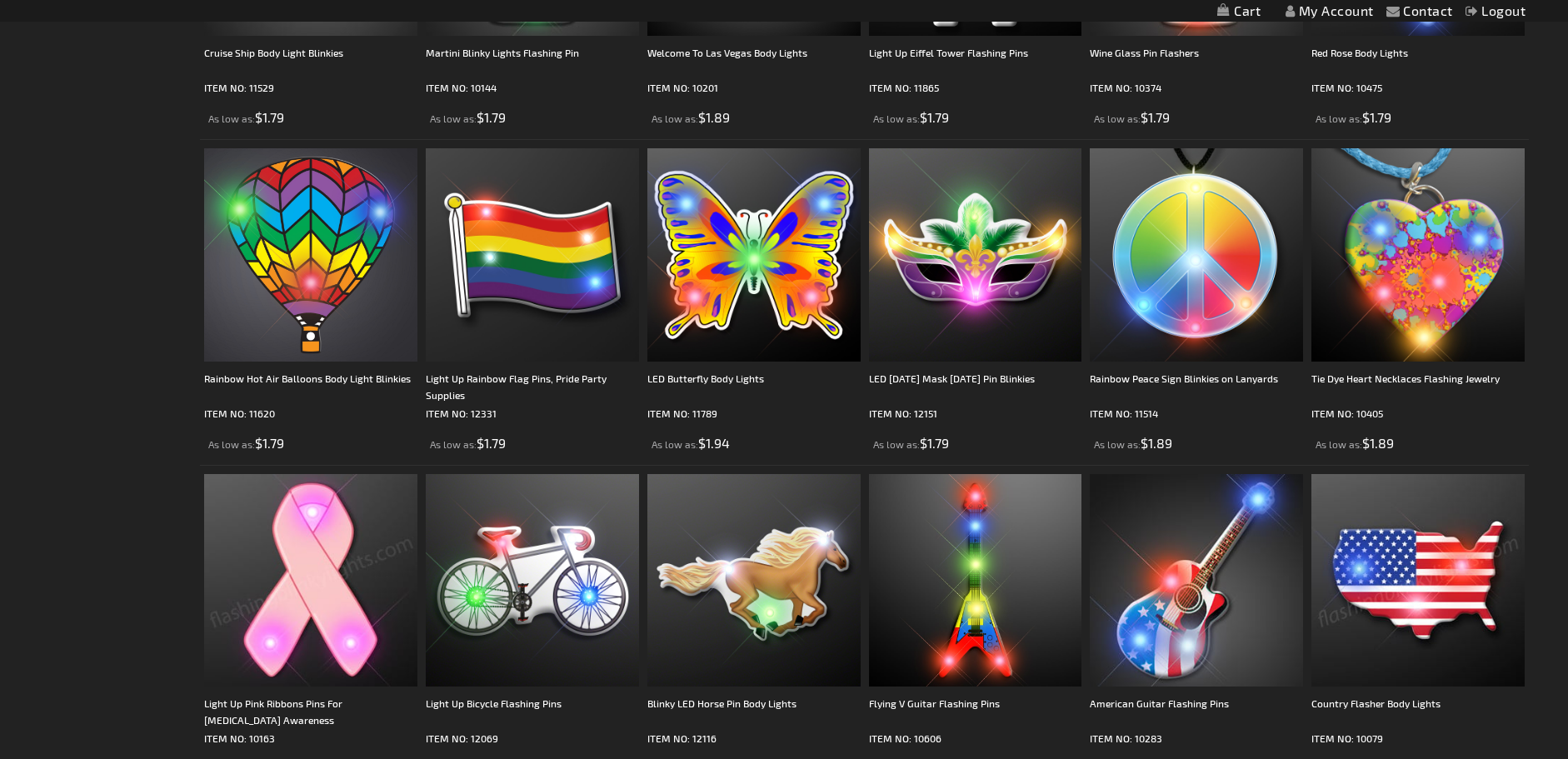
scroll to position [2182, 0]
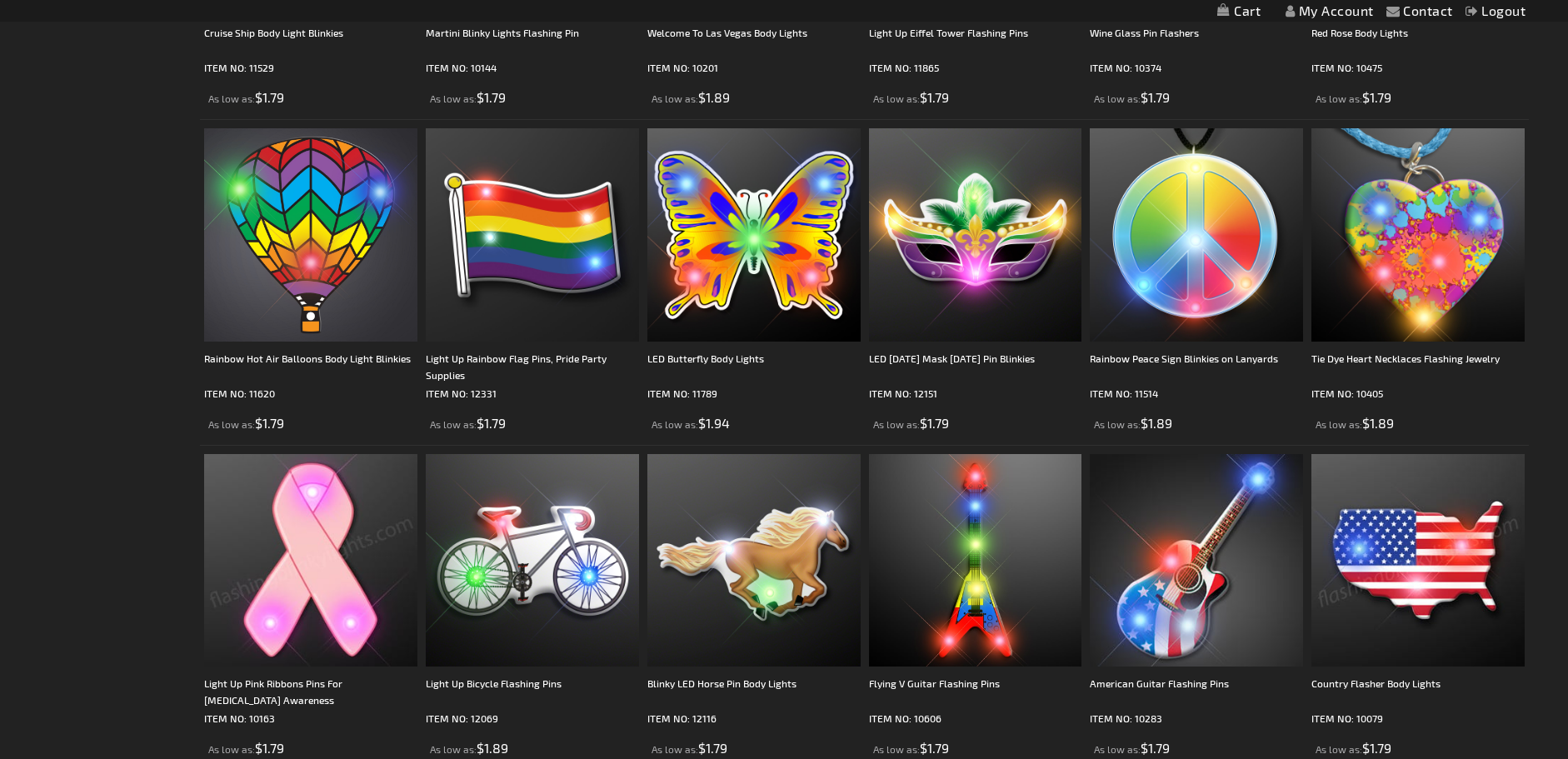
drag, startPoint x: 1574, startPoint y: 91, endPoint x: 1593, endPoint y: 468, distance: 377.5
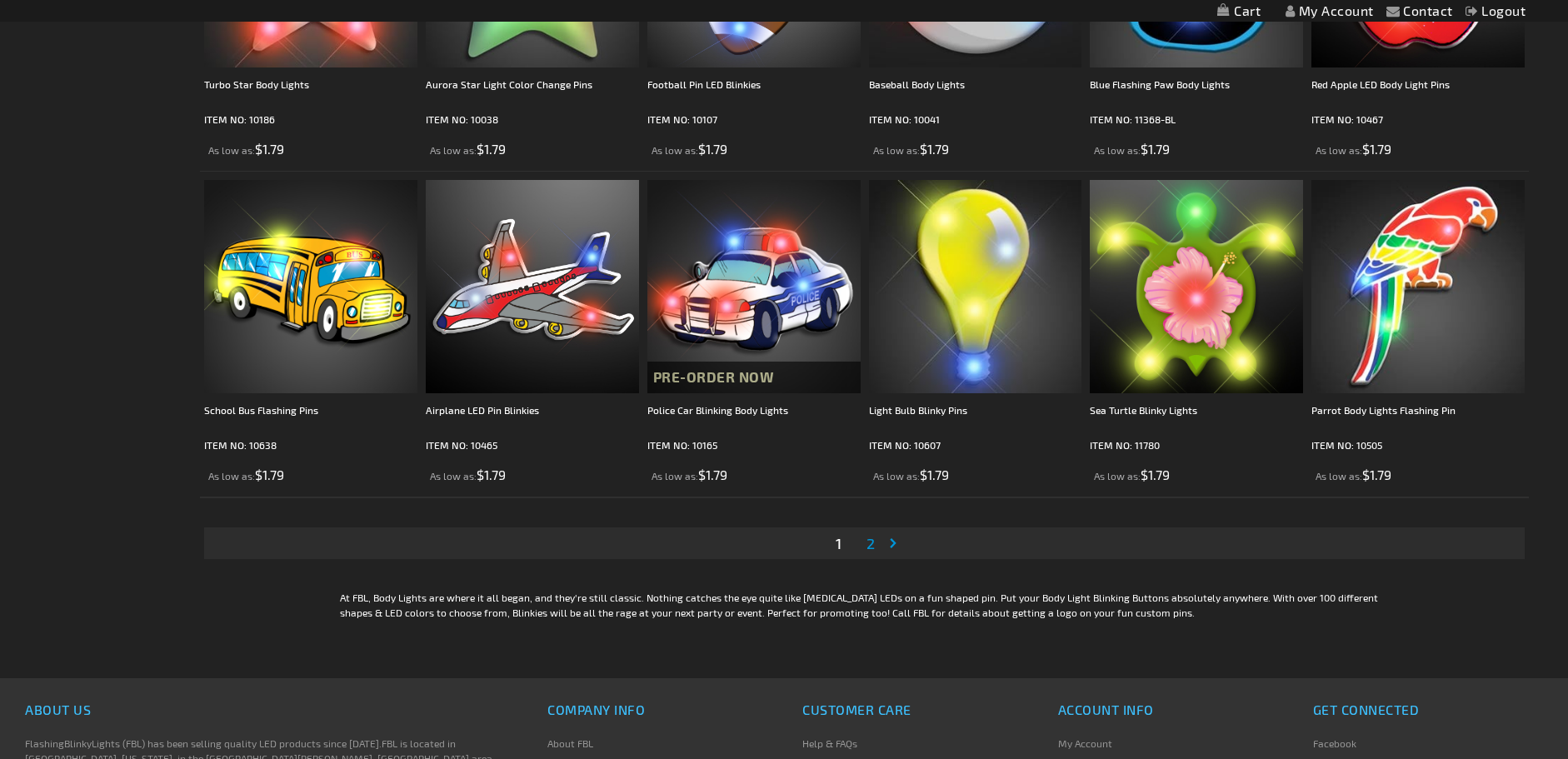
scroll to position [3121, 0]
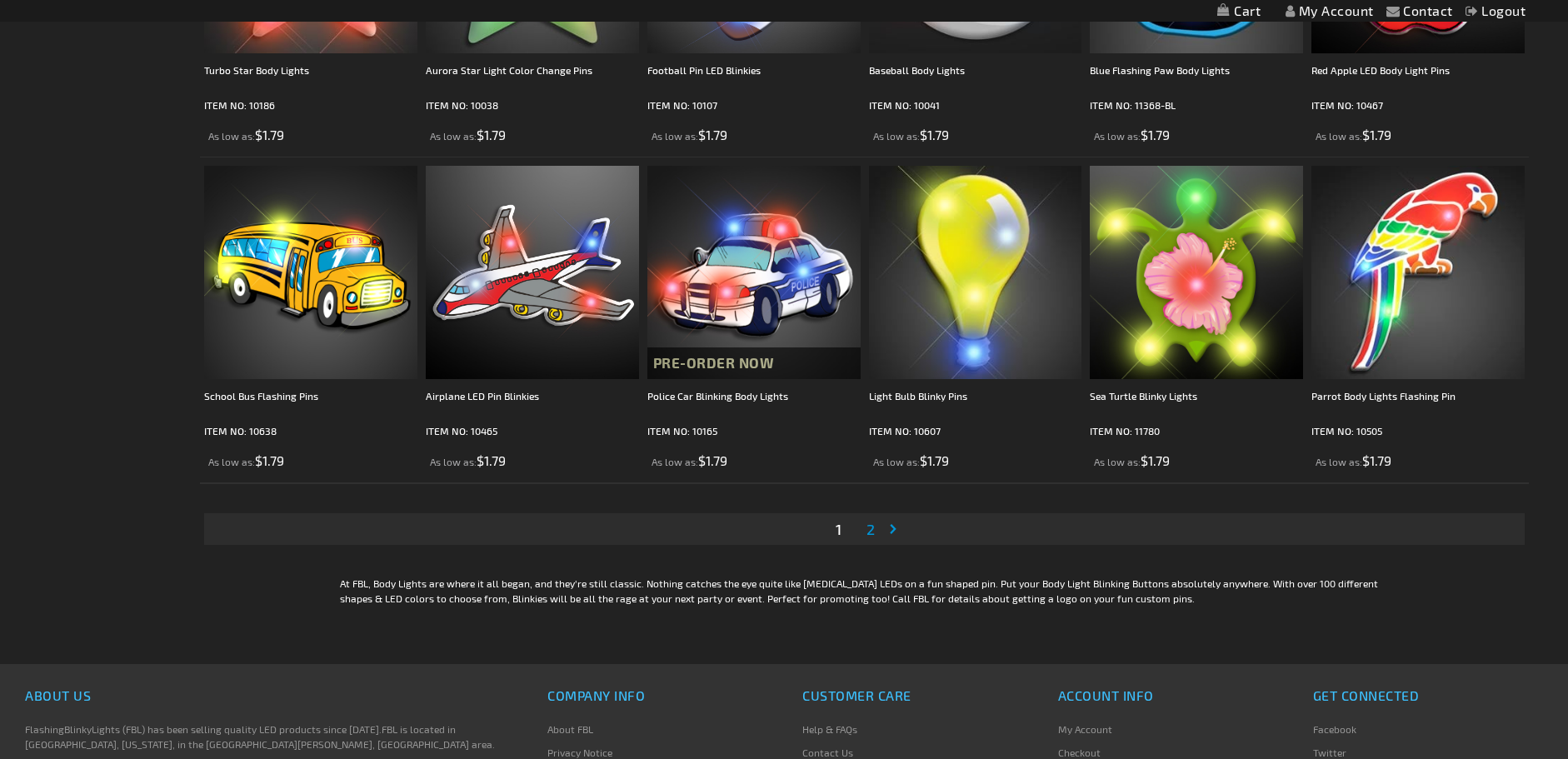
click at [873, 538] on span "2" at bounding box center [870, 529] width 8 height 18
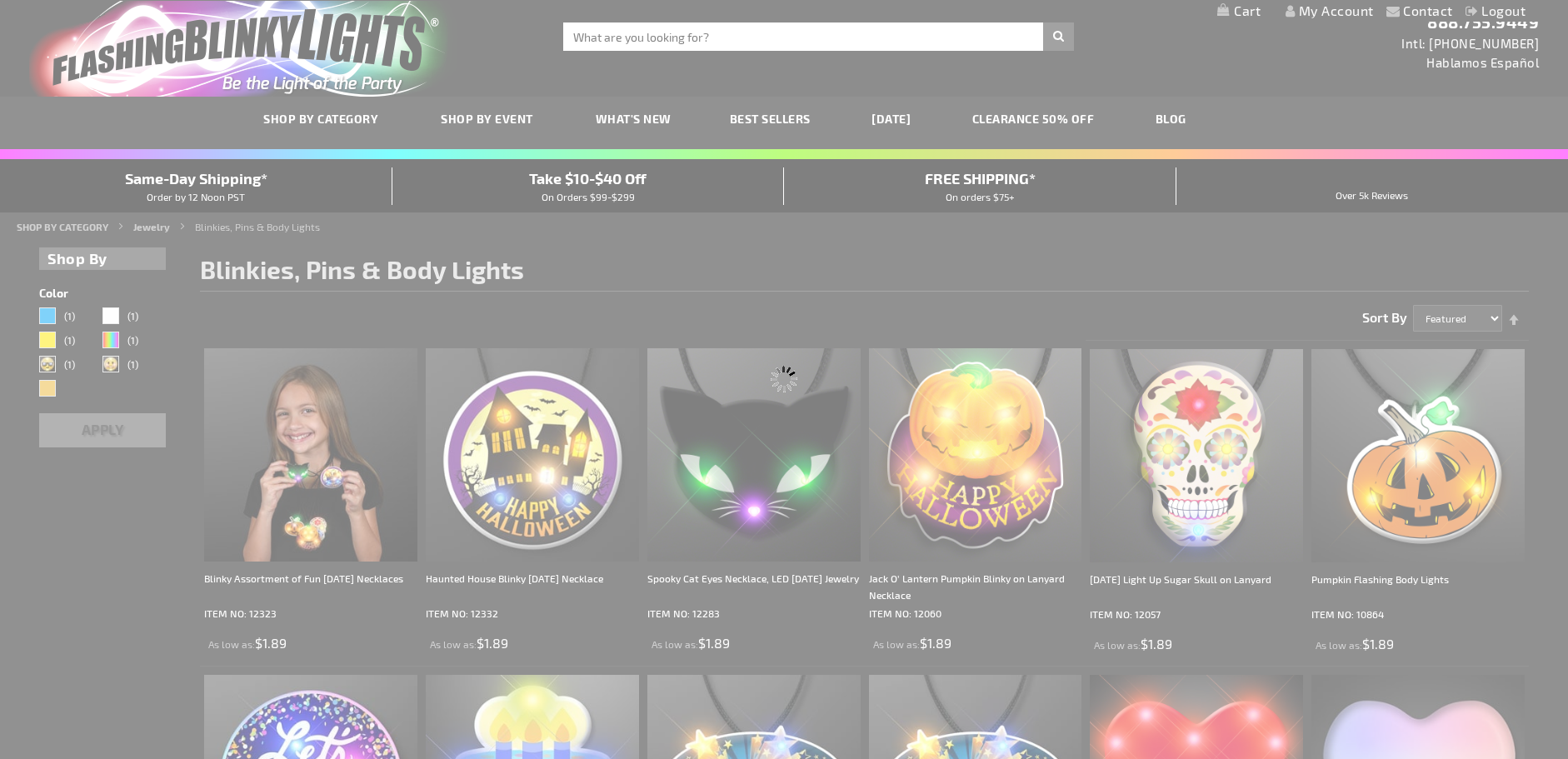
scroll to position [0, 0]
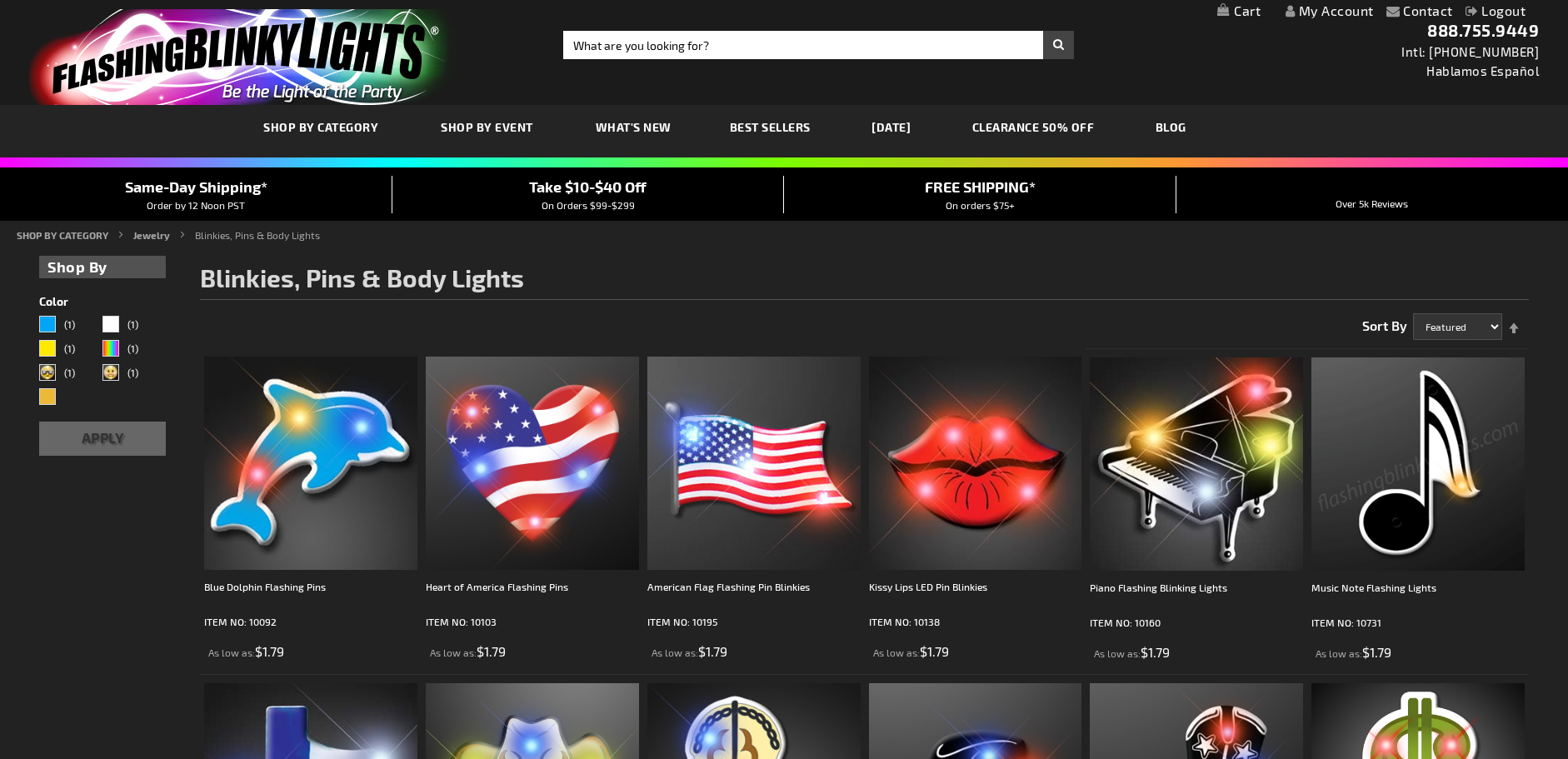
click at [1060, 126] on link "CLEARANCE 50% OFF" at bounding box center [1033, 126] width 147 height 56
